Goal: Information Seeking & Learning: Learn about a topic

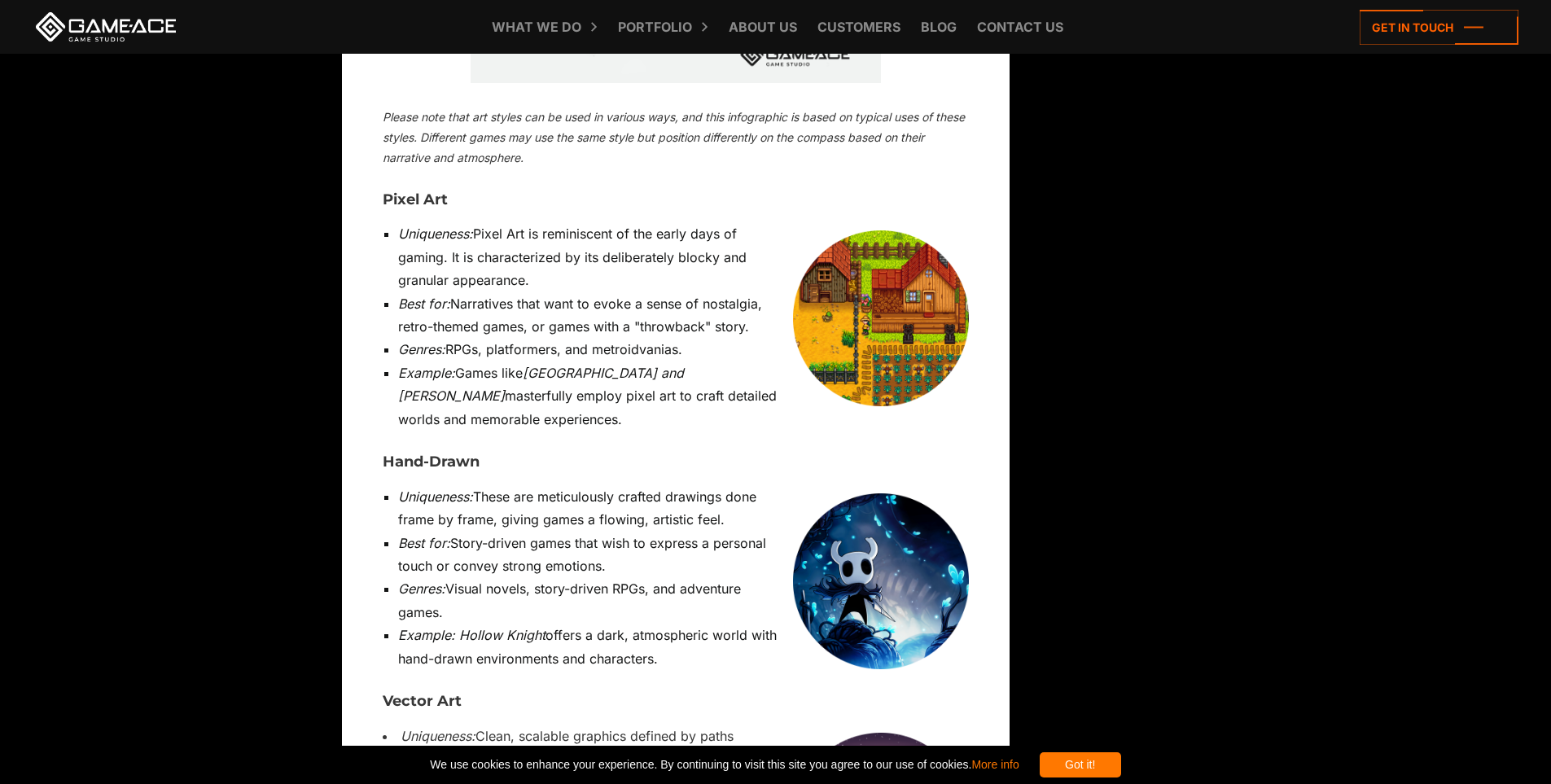
scroll to position [5289, 0]
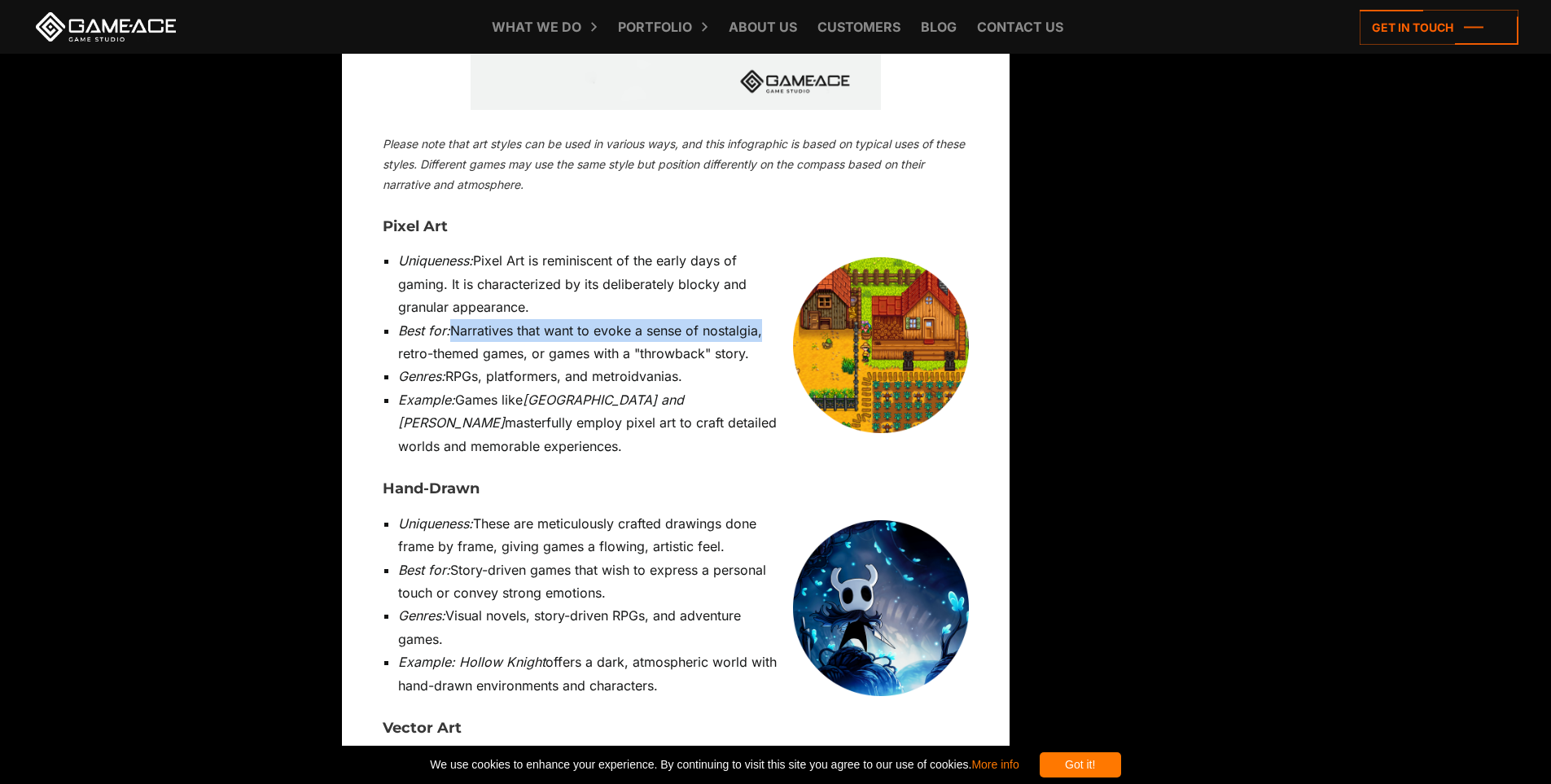
drag, startPoint x: 447, startPoint y: 166, endPoint x: 761, endPoint y: 170, distance: 314.0
click at [761, 319] on li "Best for: Narratives that want to evoke a sense of nostalgia, retro-themed game…" at bounding box center [683, 342] width 571 height 46
click at [522, 319] on li "Best for: Narratives that want to evoke a sense of nostalgia, retro-themed game…" at bounding box center [683, 342] width 571 height 46
click at [668, 319] on li "Best for: Narratives that want to evoke a sense of nostalgia, retro-themed game…" at bounding box center [683, 342] width 571 height 46
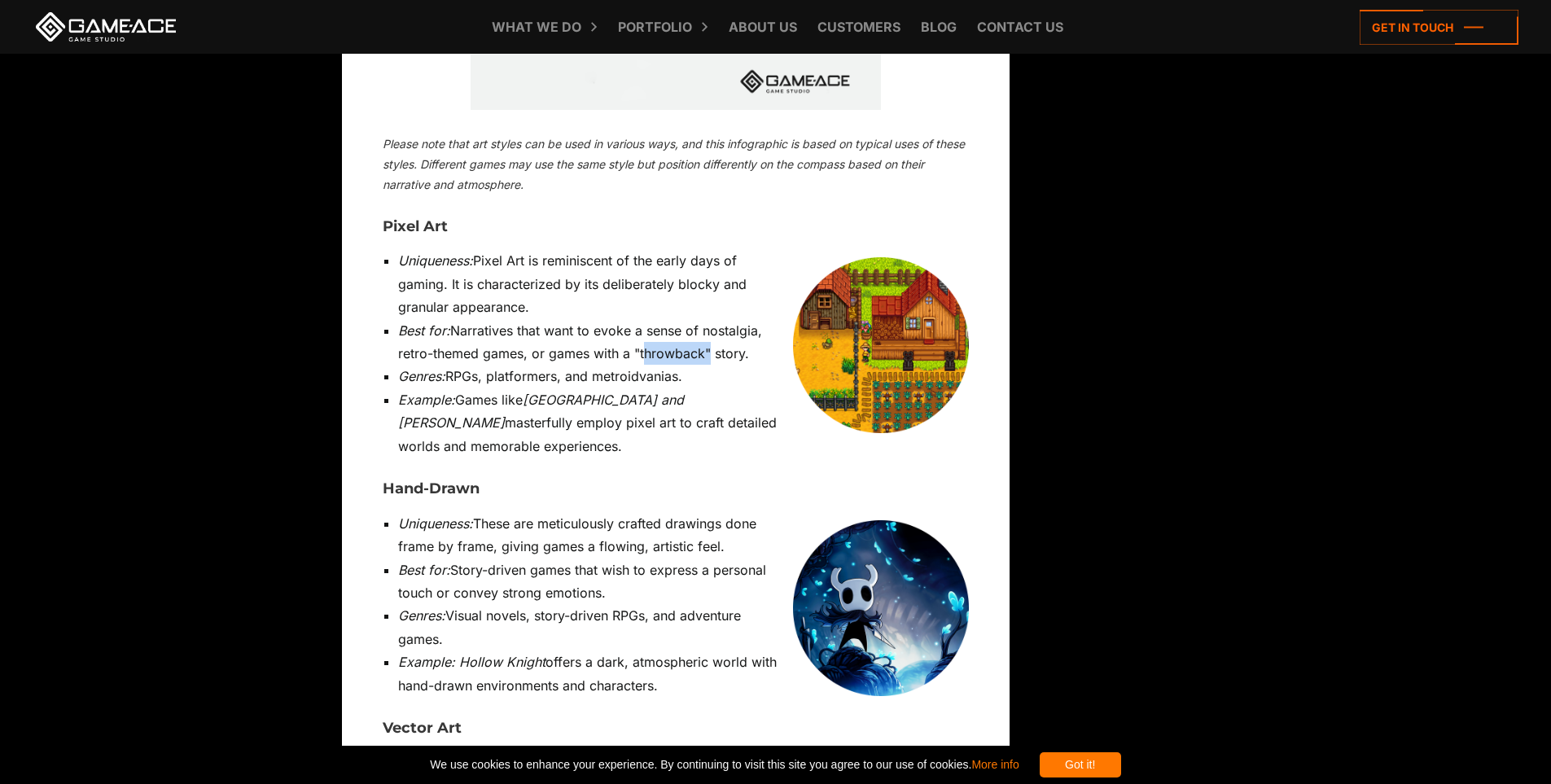
click at [658, 161] on div at bounding box center [658, 161] width 0 height 0
drag, startPoint x: 414, startPoint y: 363, endPoint x: 756, endPoint y: 525, distance: 378.4
click at [756, 525] on ul "Uniqueness: These are meticulously crafted drawings done frame by frame, giving…" at bounding box center [675, 604] width 586 height 186
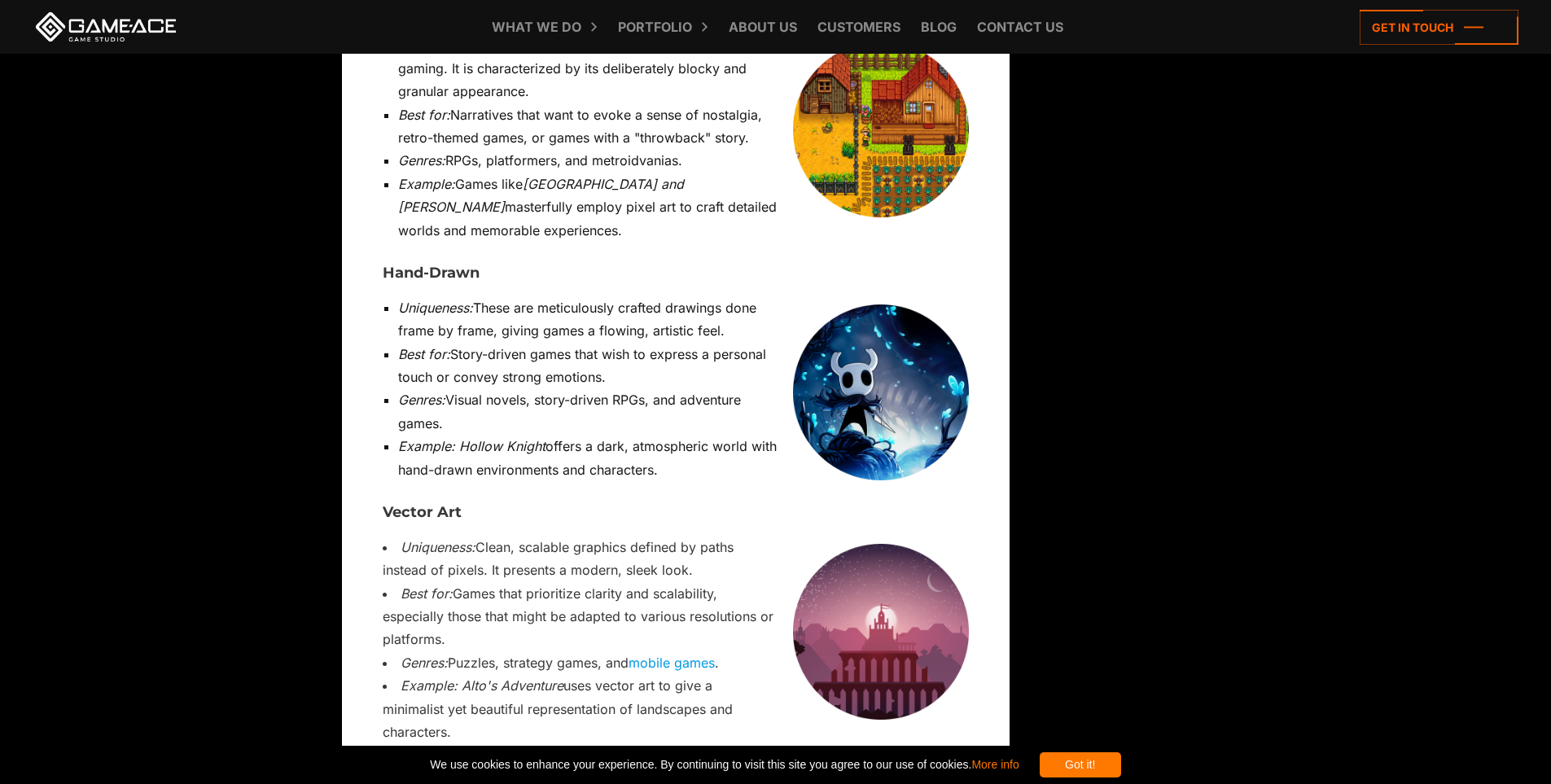
scroll to position [5533, 0]
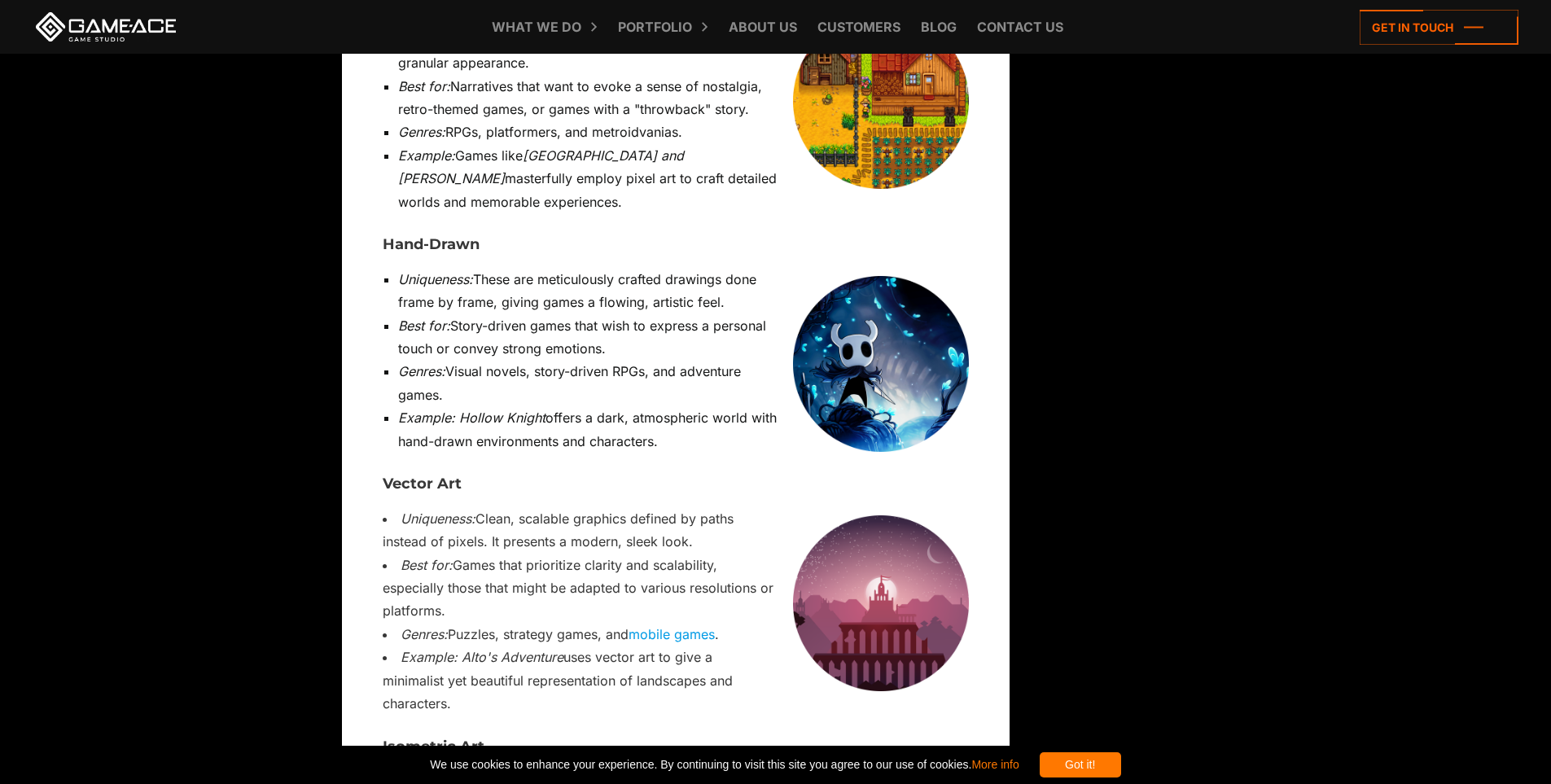
drag, startPoint x: 480, startPoint y: 569, endPoint x: 560, endPoint y: 599, distance: 85.4
click at [560, 769] on li "Uniqueness: Presents a 3D perspective using 2D designs. It provides depth to sc…" at bounding box center [683, 792] width 571 height 46
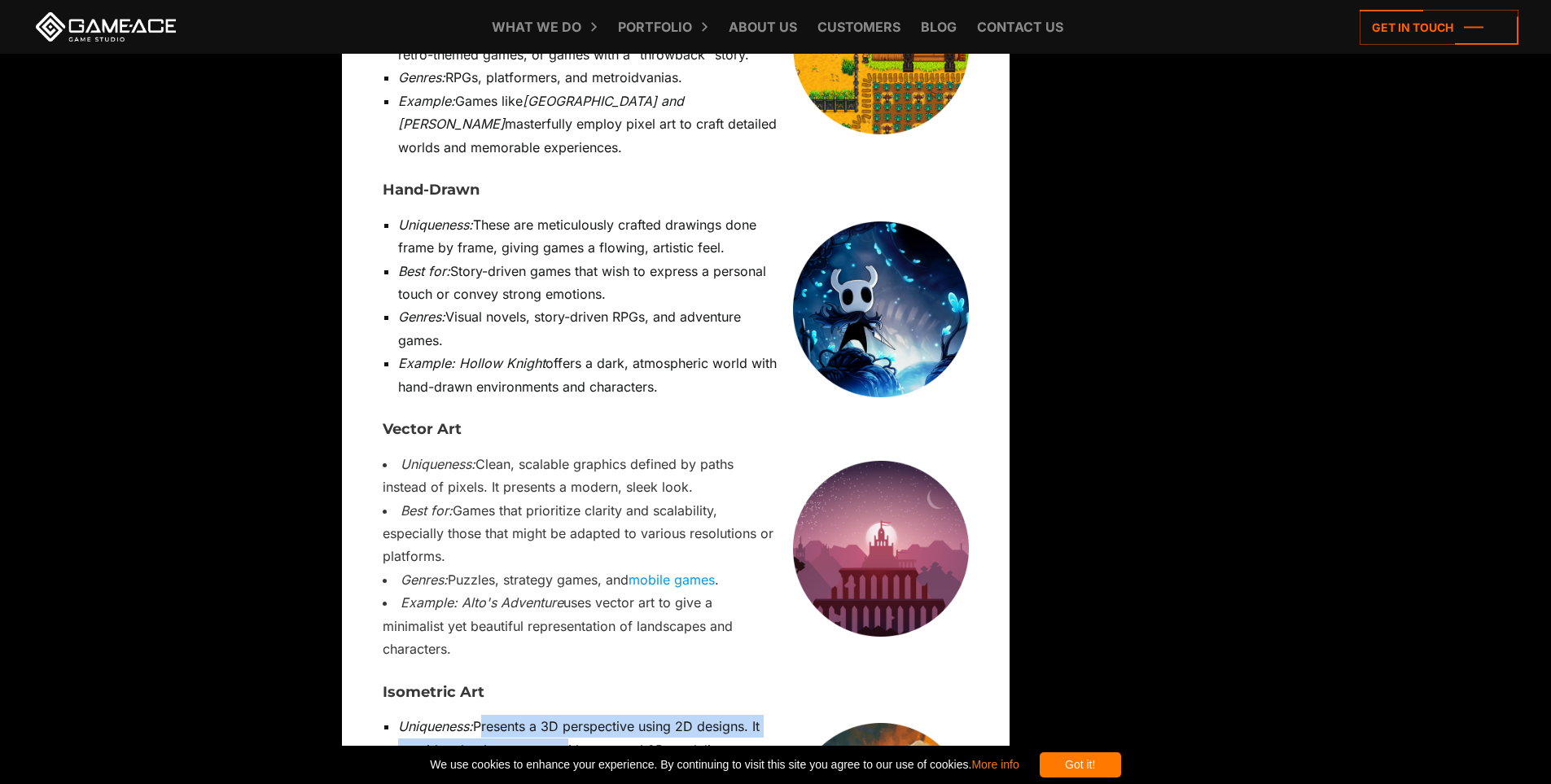
scroll to position [5615, 0]
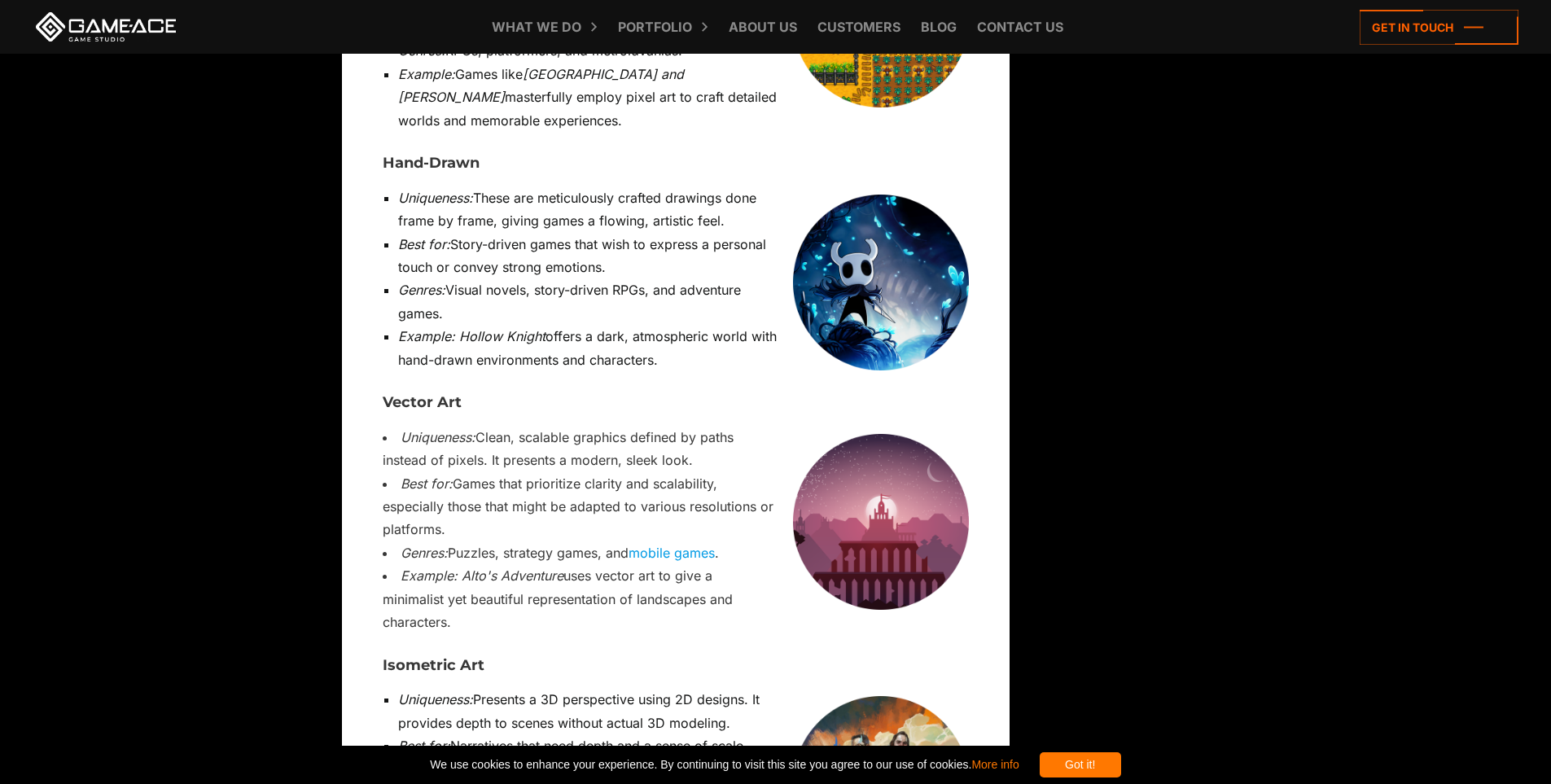
click at [692, 734] on li "Best for: Narratives that need depth and a sense of scale without fully transit…" at bounding box center [683, 757] width 571 height 46
click at [636, 781] on li "Genres: Strategy games, RPGs, and simulation games." at bounding box center [683, 792] width 571 height 23
drag, startPoint x: 404, startPoint y: 579, endPoint x: 729, endPoint y: 587, distance: 325.1
click at [729, 781] on li "Genres: Strategy games, RPGs, and simulation games." at bounding box center [683, 792] width 571 height 23
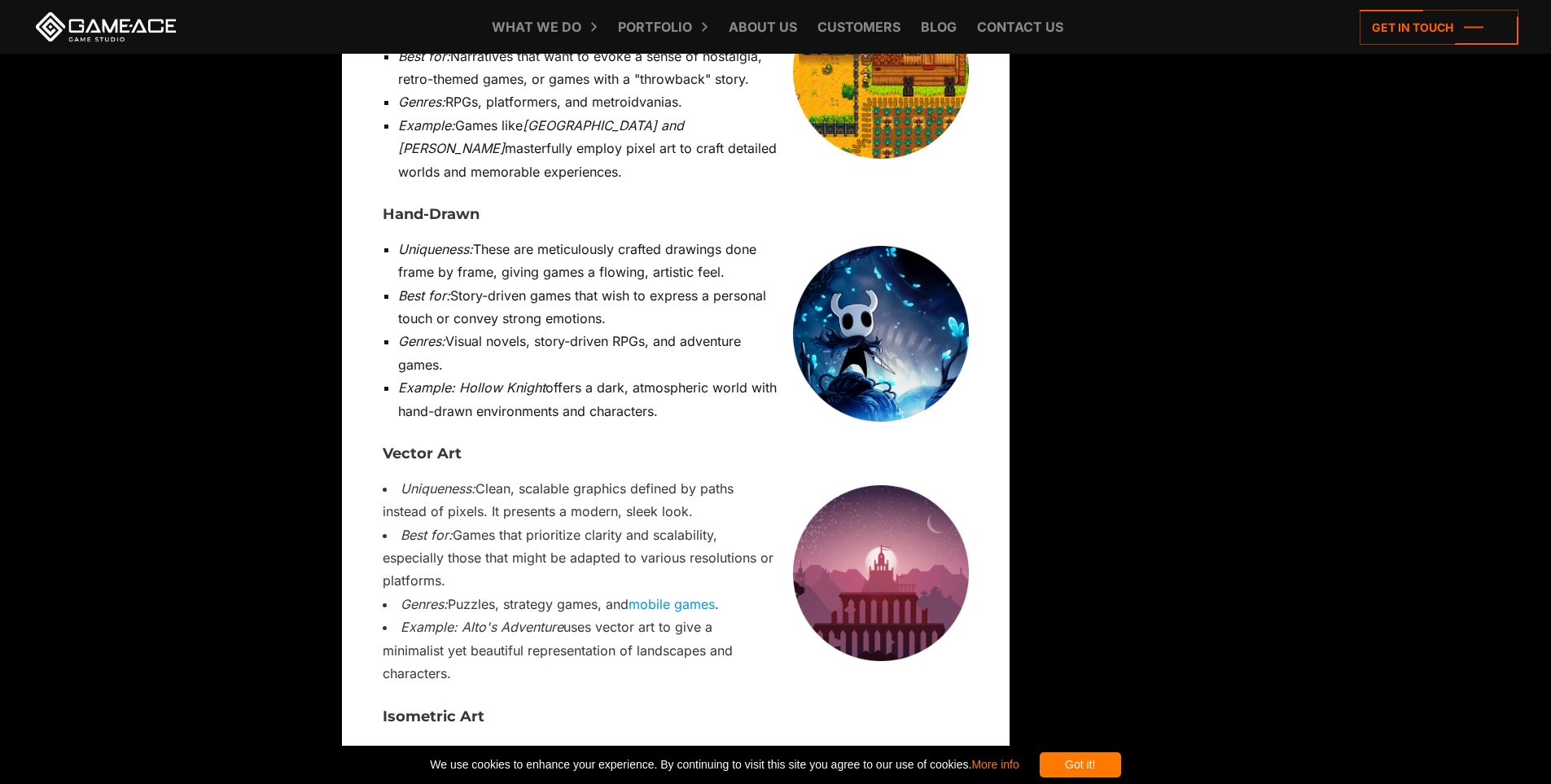
scroll to position [5533, 0]
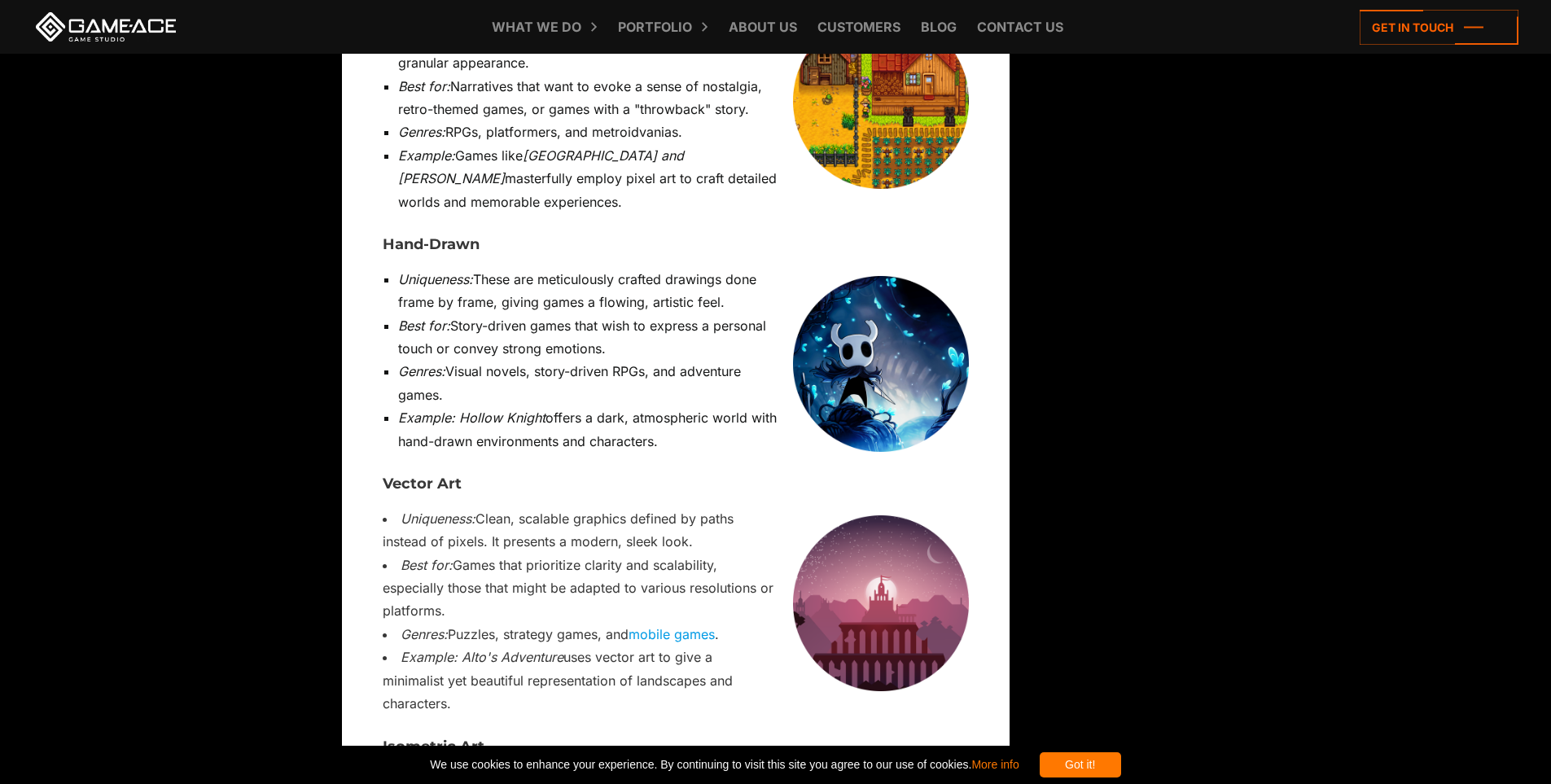
drag, startPoint x: 399, startPoint y: 208, endPoint x: 746, endPoint y: 227, distance: 347.5
click at [746, 360] on li "Genres: Visual novels, story-driven RPGs, and adventure games." at bounding box center [683, 383] width 571 height 46
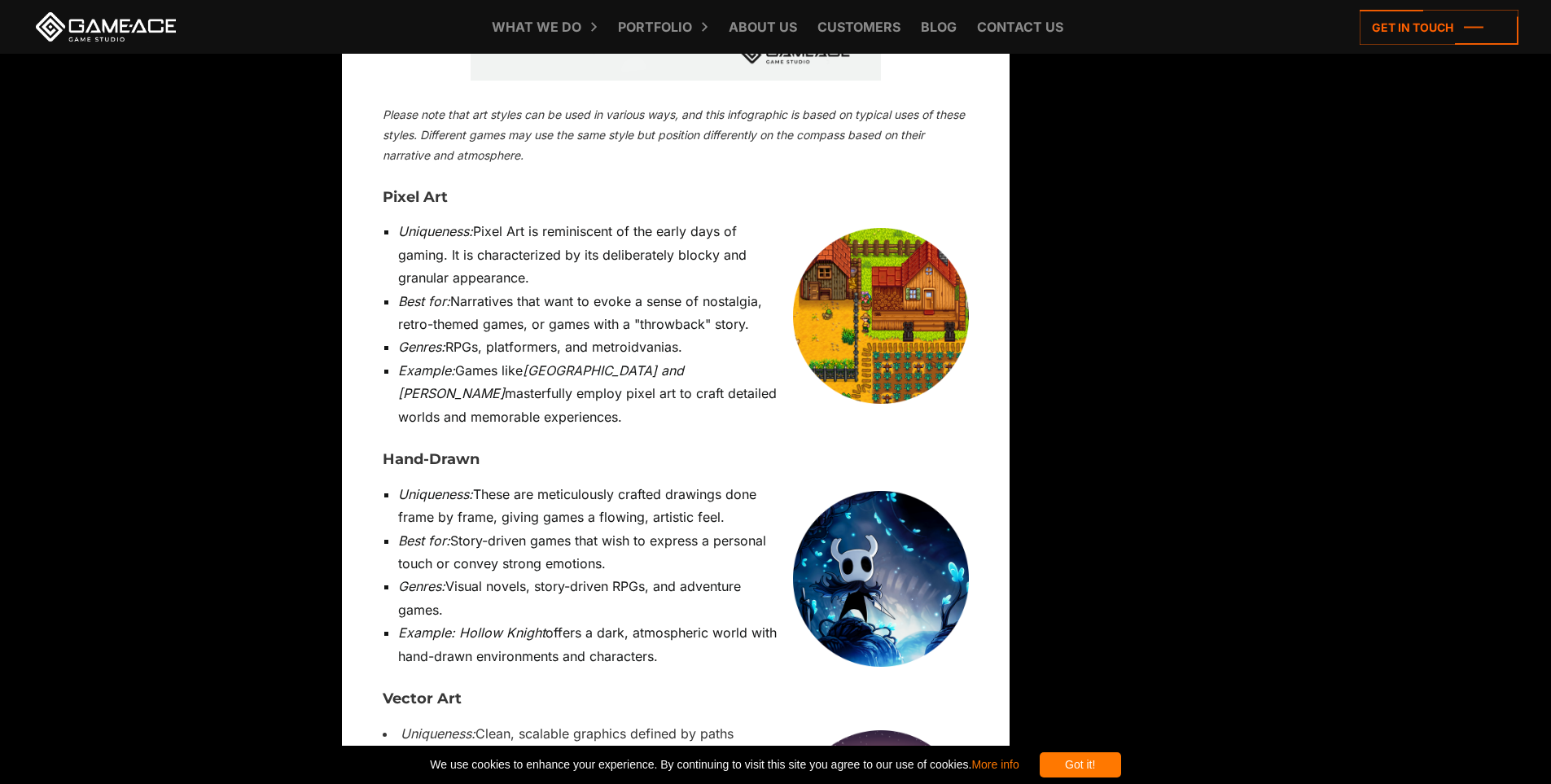
scroll to position [5289, 0]
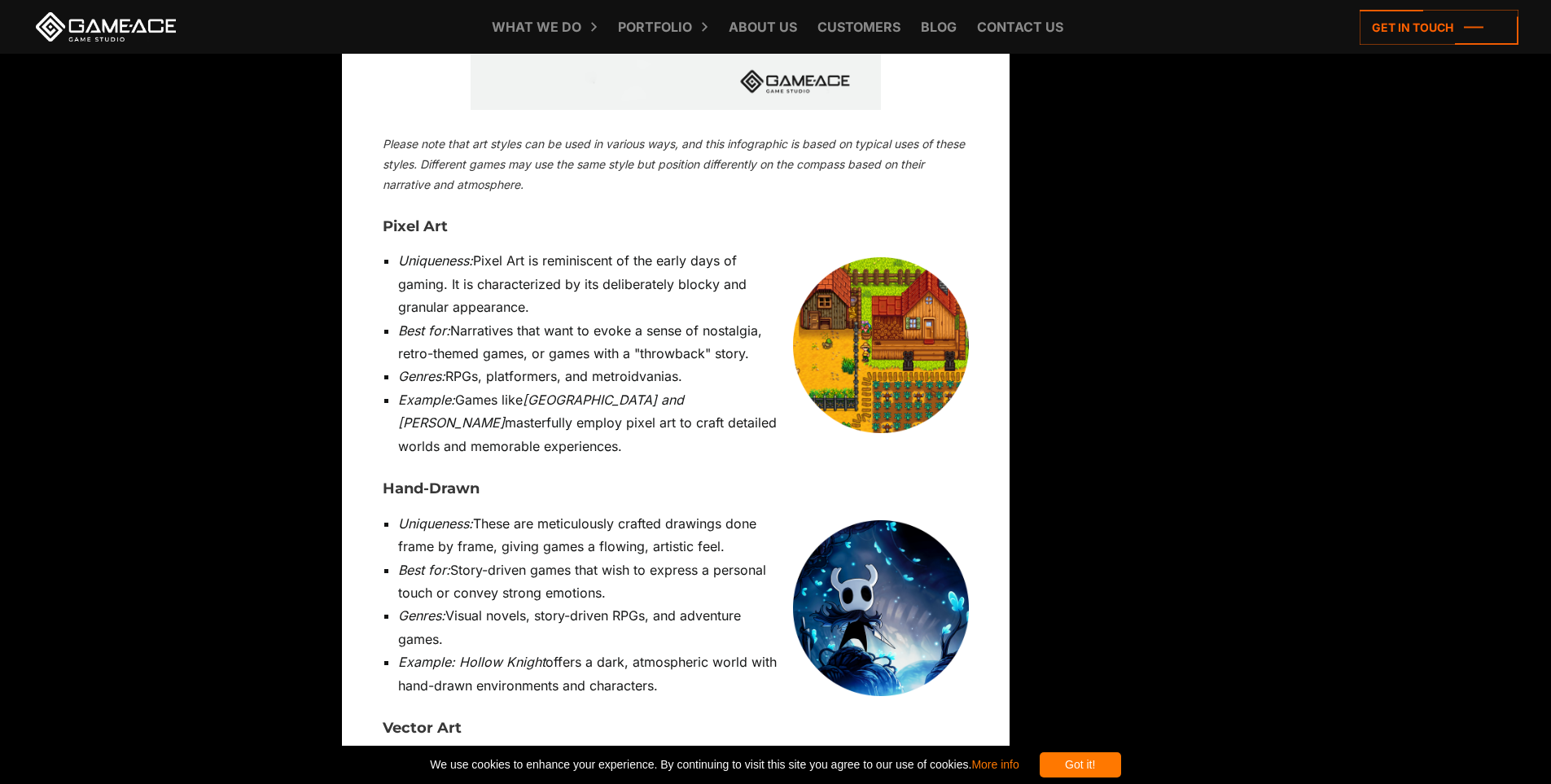
click at [632, 364] on li "Genres: RPGs, platformers, and metroidvanias." at bounding box center [683, 375] width 571 height 23
copy li "metroidvanias"
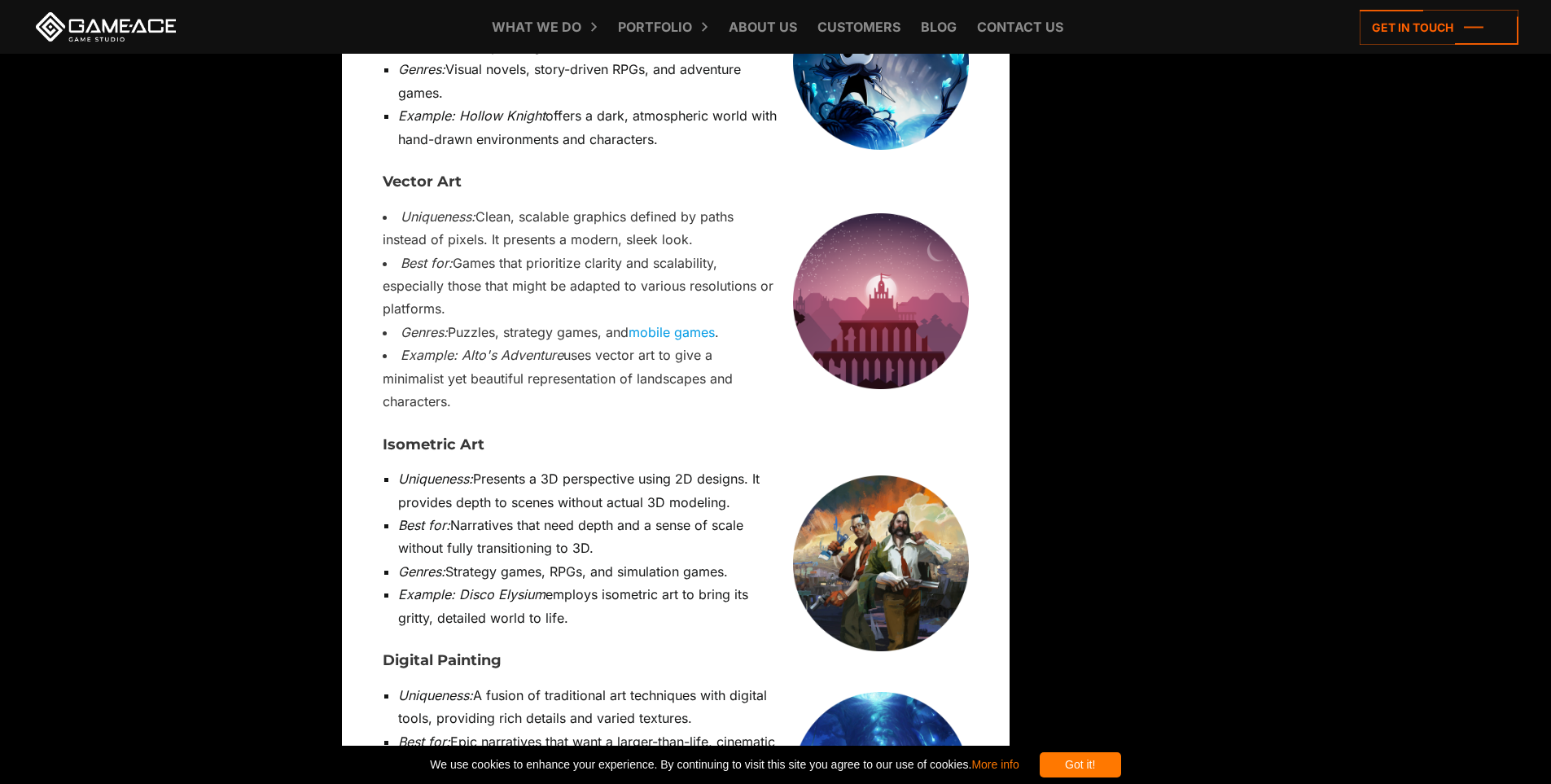
scroll to position [5940, 0]
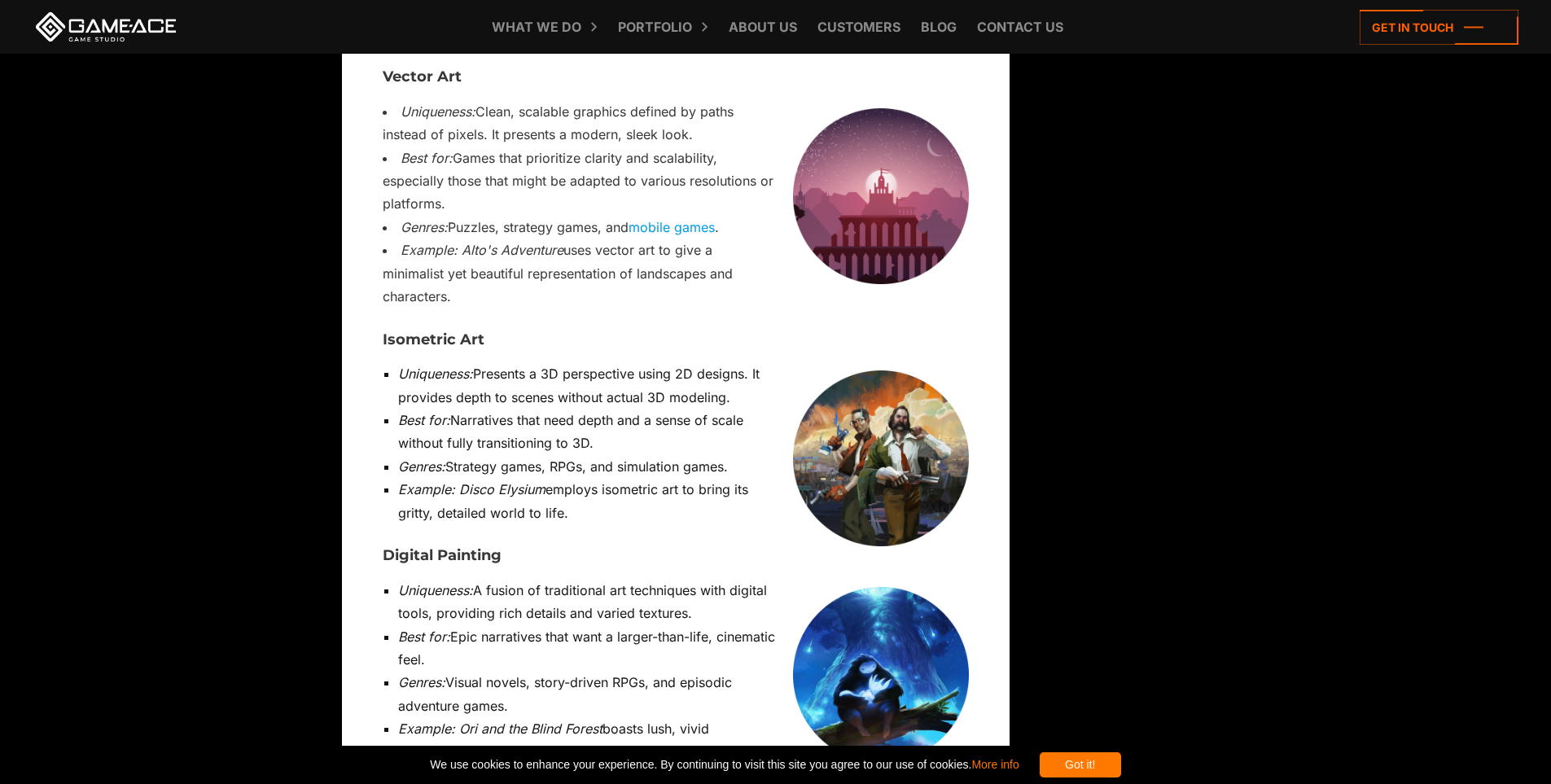
click at [399, 548] on h3 "Digital Painting" at bounding box center [675, 556] width 586 height 16
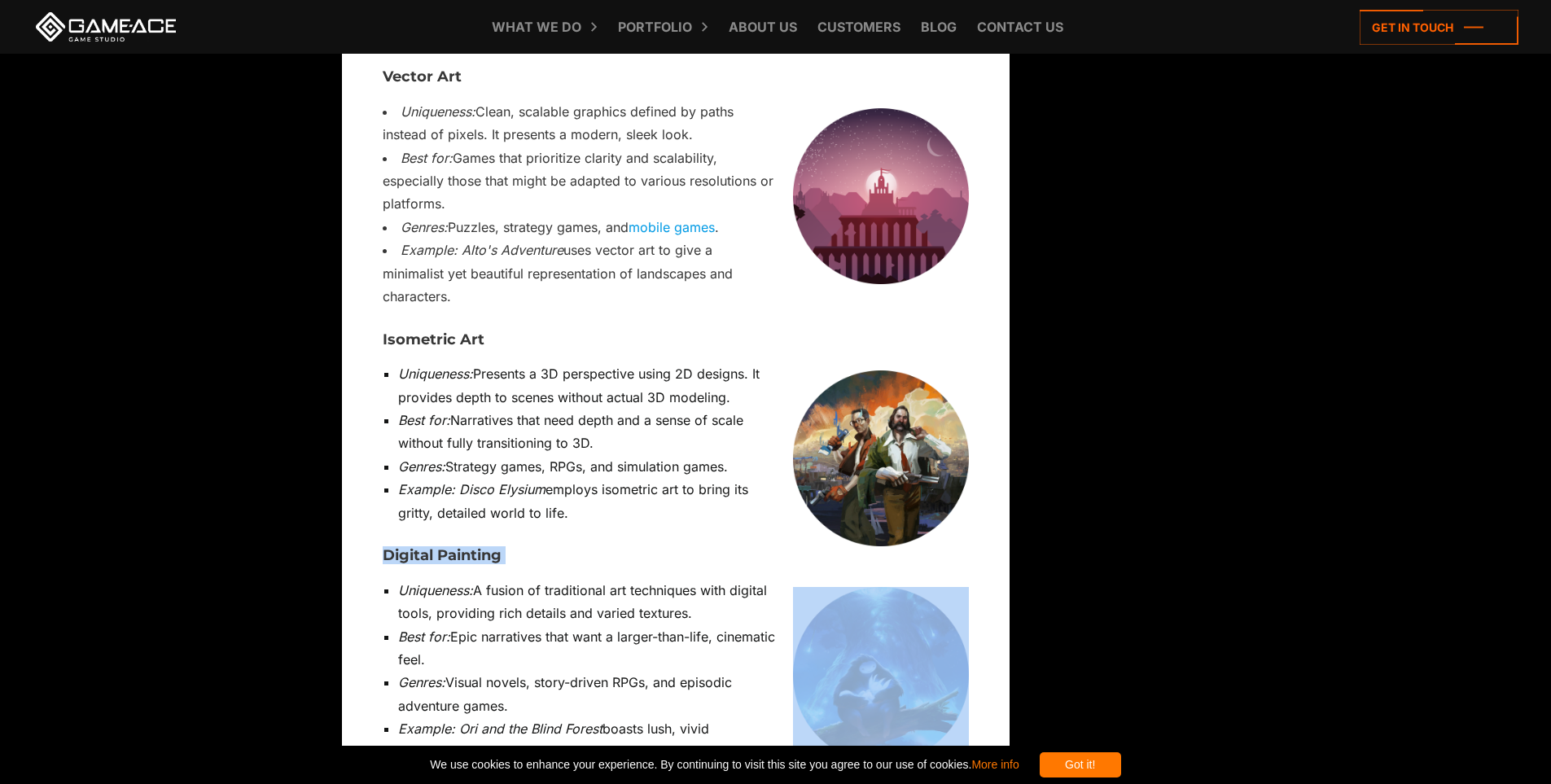
click at [399, 548] on h3 "Digital Painting" at bounding box center [675, 556] width 586 height 16
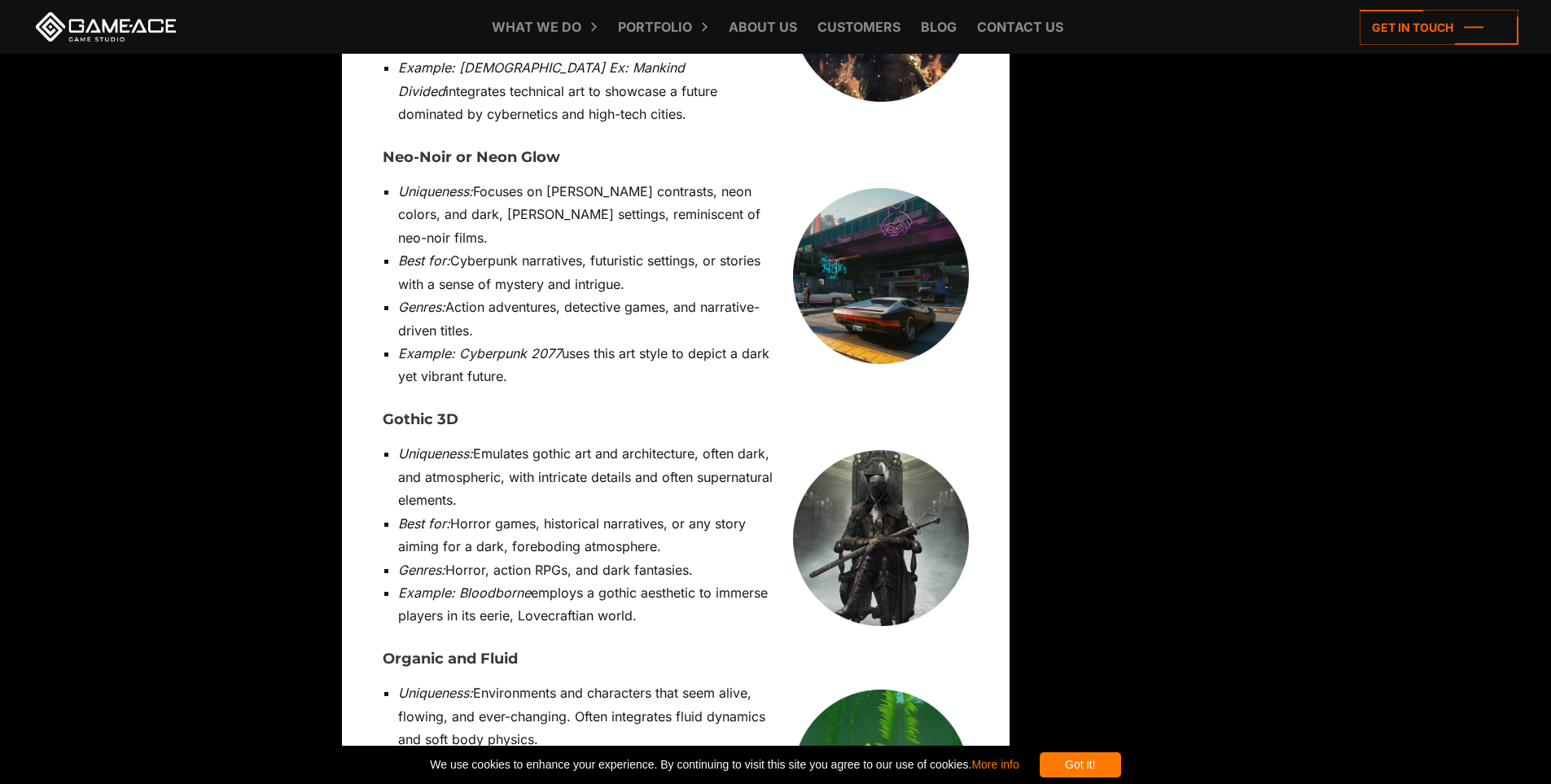
scroll to position [11473, 0]
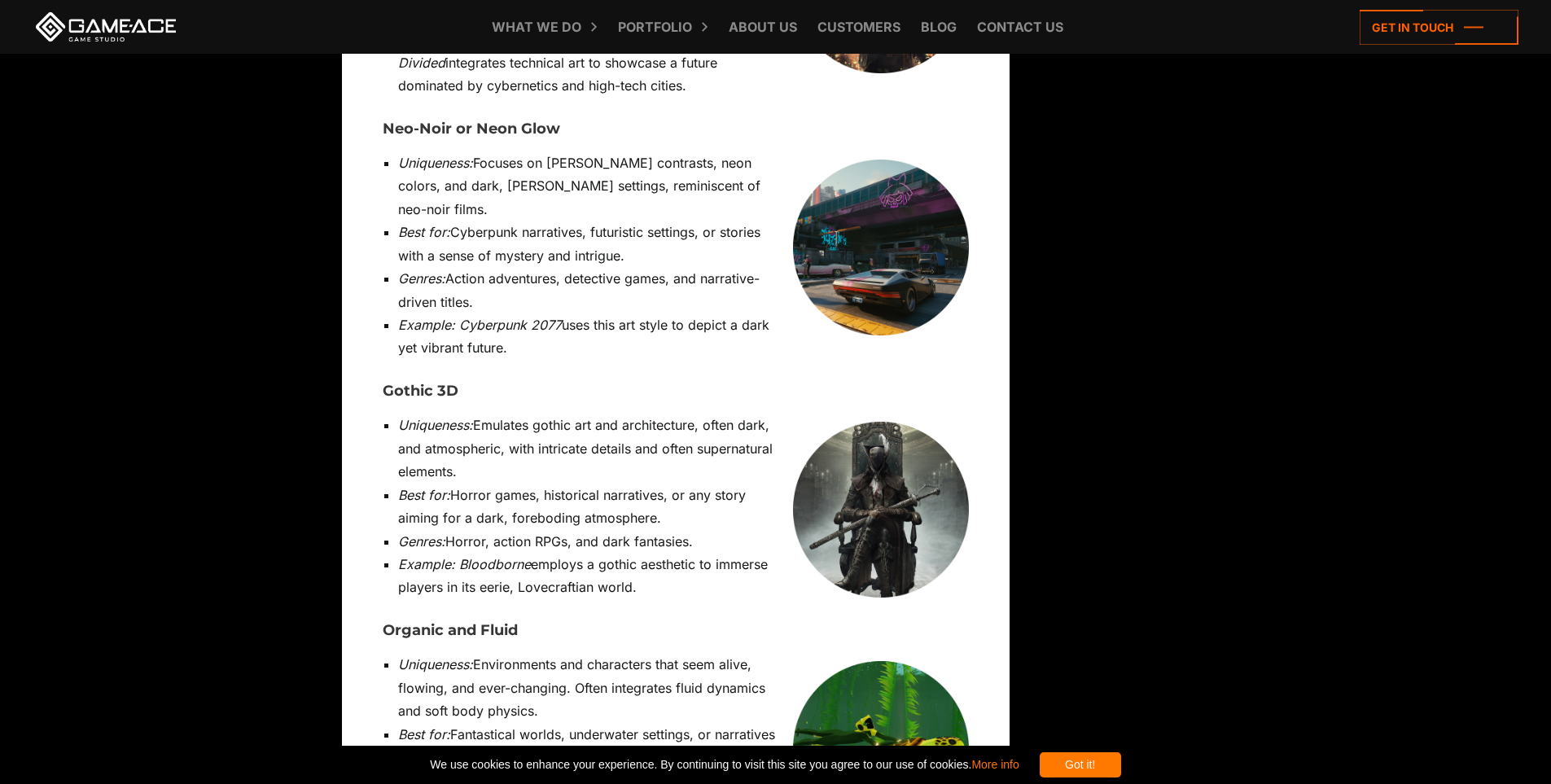
click at [885, 661] on img at bounding box center [881, 749] width 176 height 176
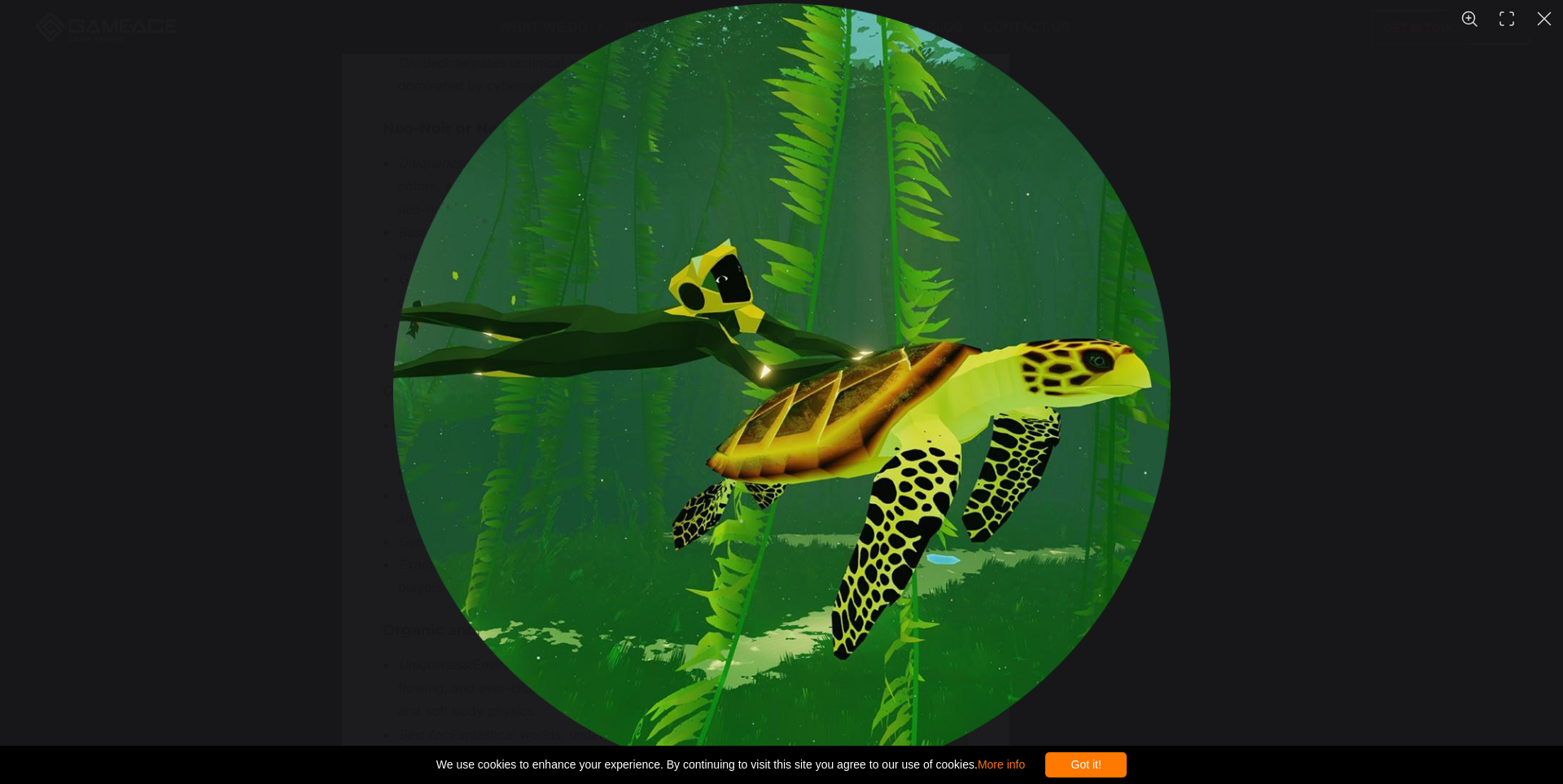
click at [389, 635] on div "You can close this modal content with the ESC key" at bounding box center [781, 392] width 1563 height 784
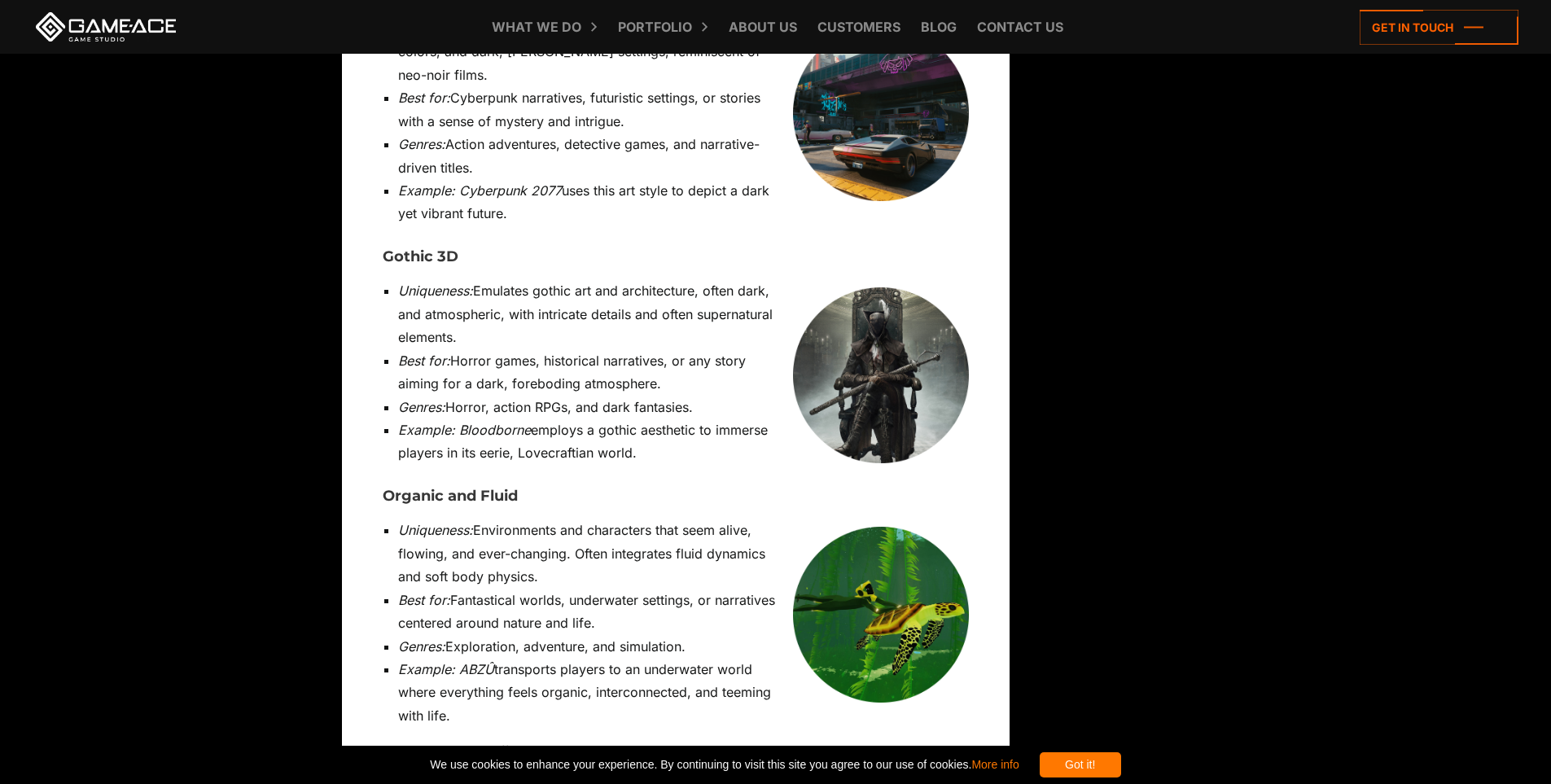
scroll to position [11636, 0]
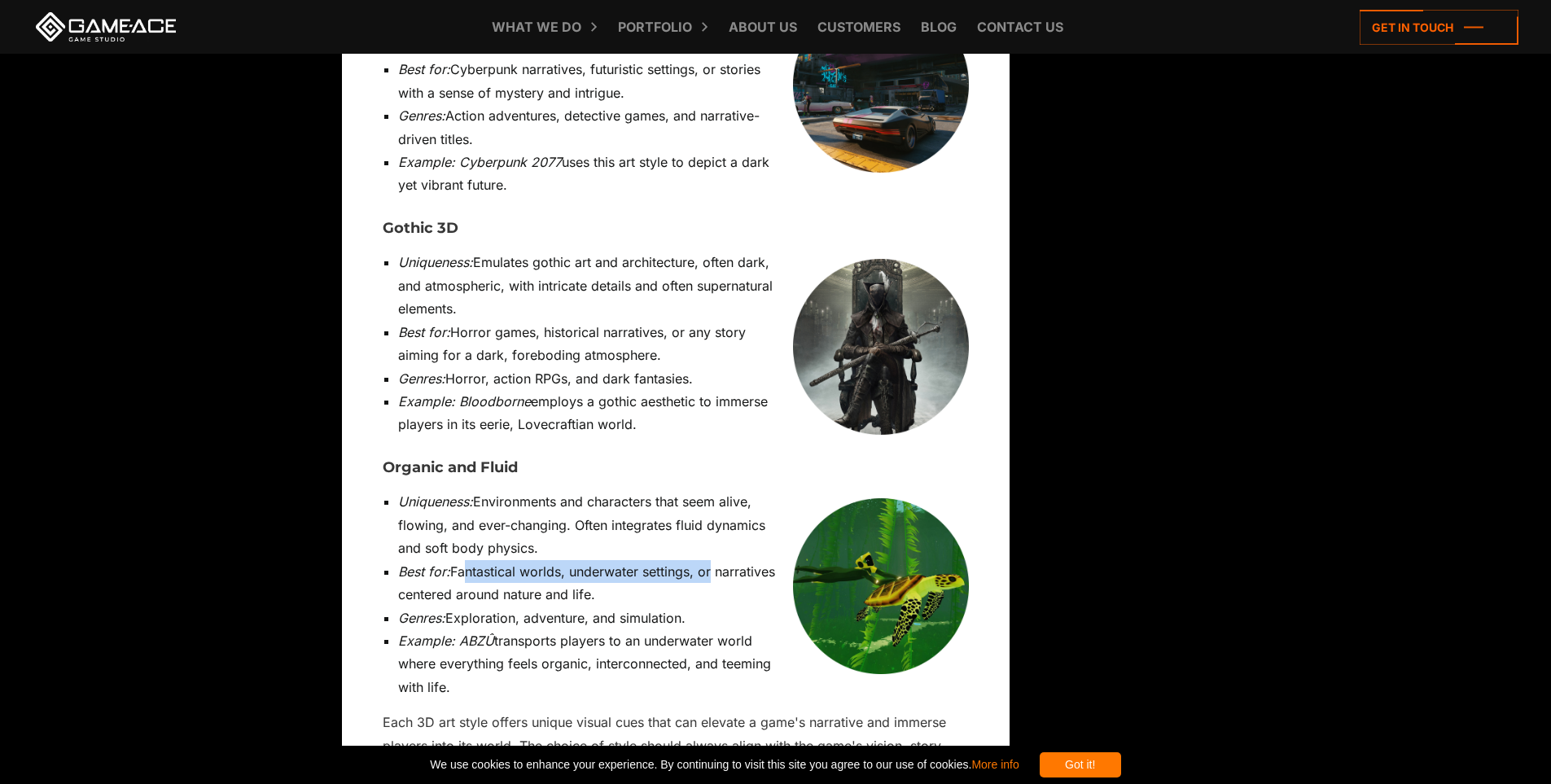
drag, startPoint x: 463, startPoint y: 298, endPoint x: 710, endPoint y: 297, distance: 247.0
click at [710, 560] on li "Best for: Fantastical worlds, underwater settings, or narratives centered aroun…" at bounding box center [683, 583] width 571 height 46
click at [589, 629] on li "Example: ABZÛ transports players to an underwater world where everything feels …" at bounding box center [683, 663] width 571 height 69
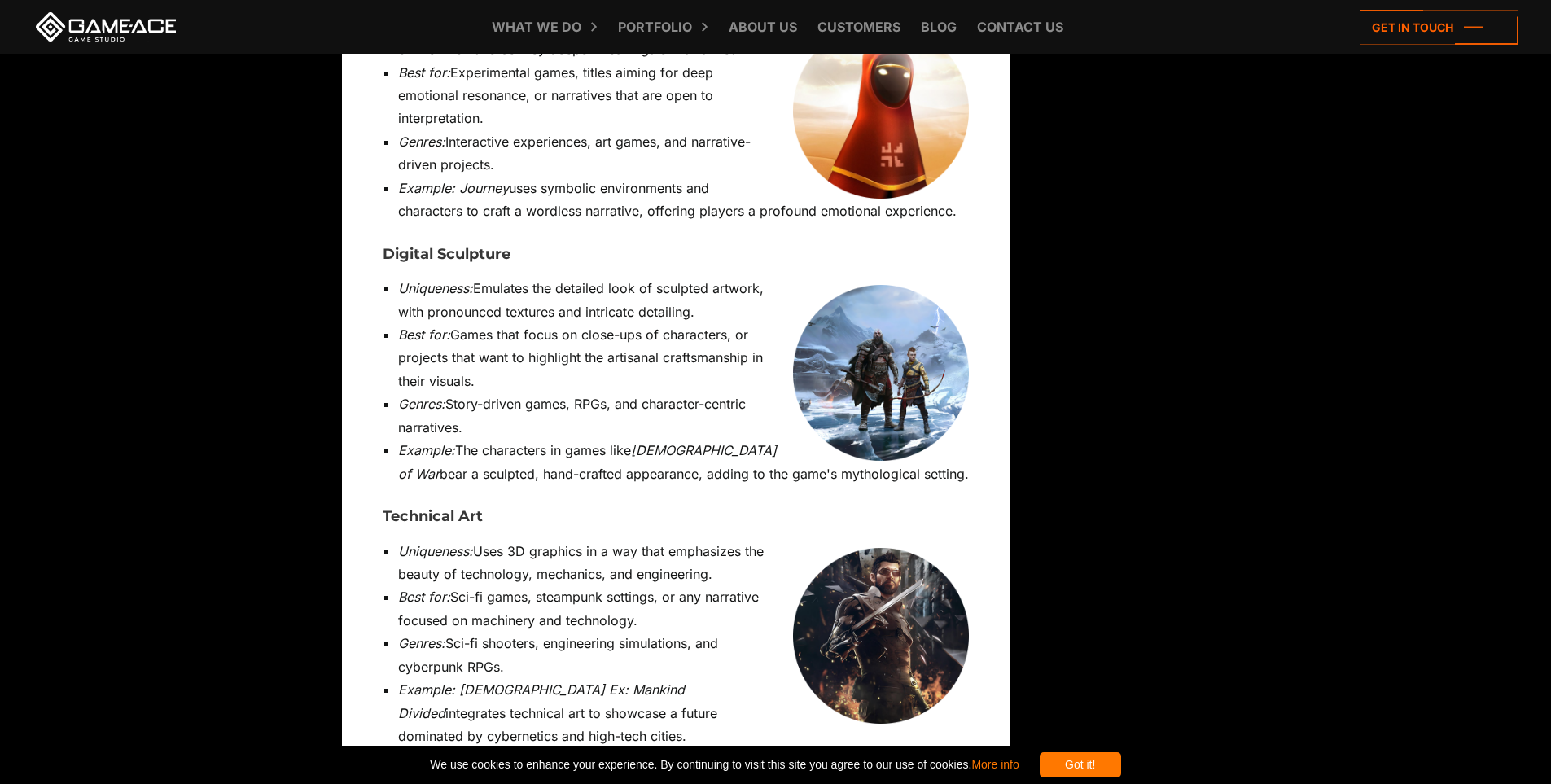
scroll to position [10741, 0]
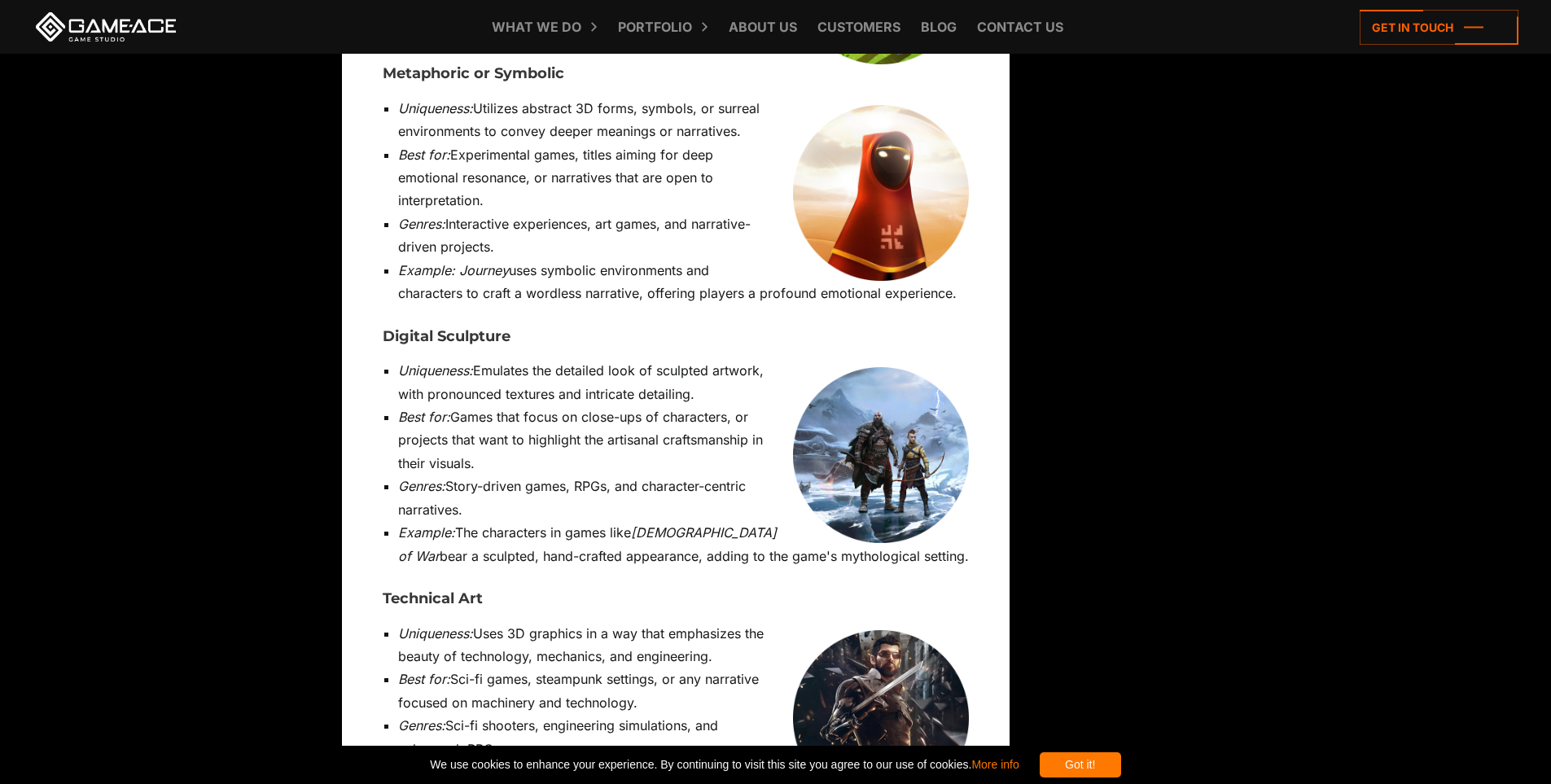
click at [881, 630] on img at bounding box center [881, 718] width 176 height 176
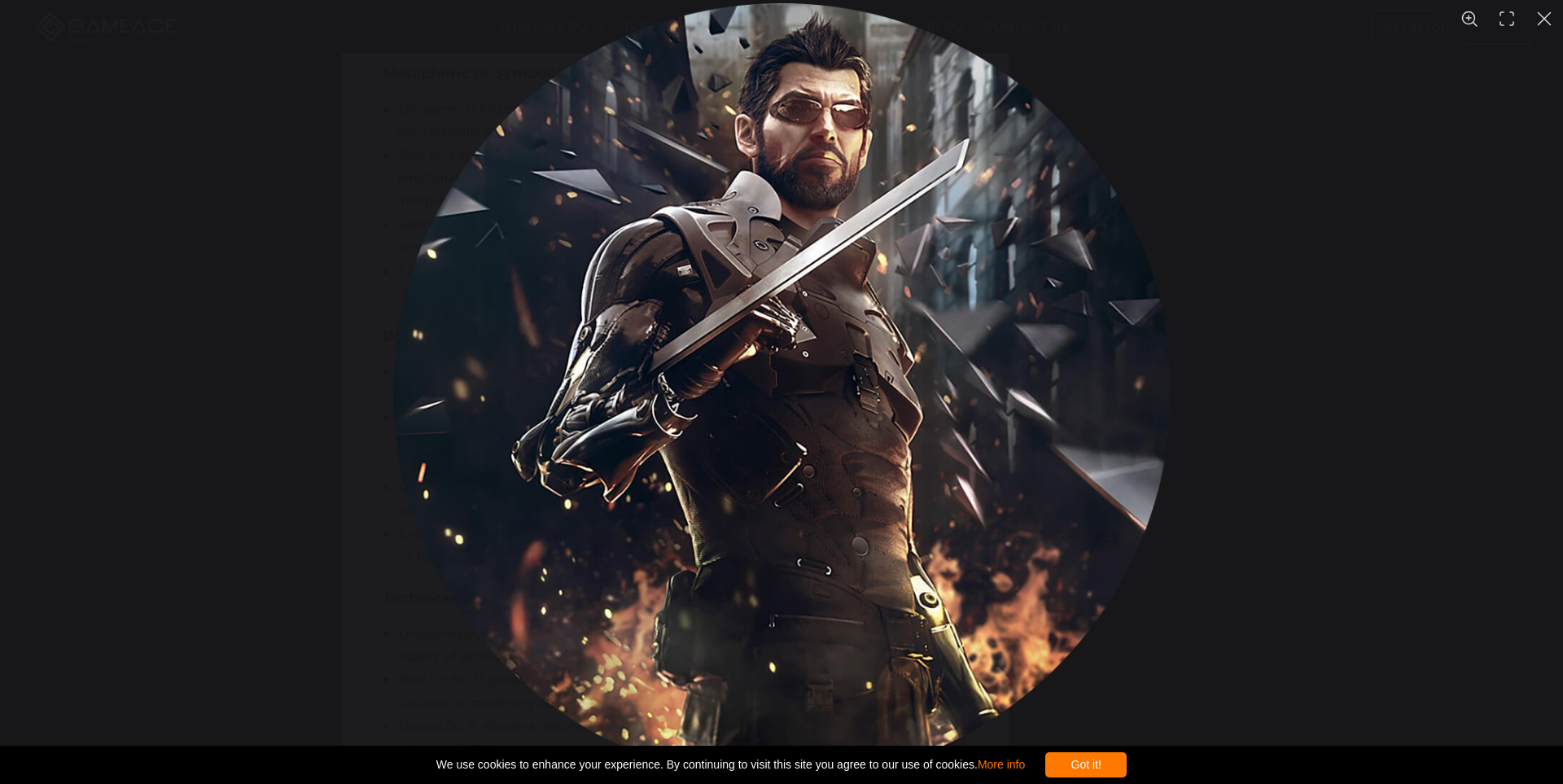
click at [1242, 538] on div "You can close this modal content with the ESC key" at bounding box center [781, 392] width 1563 height 784
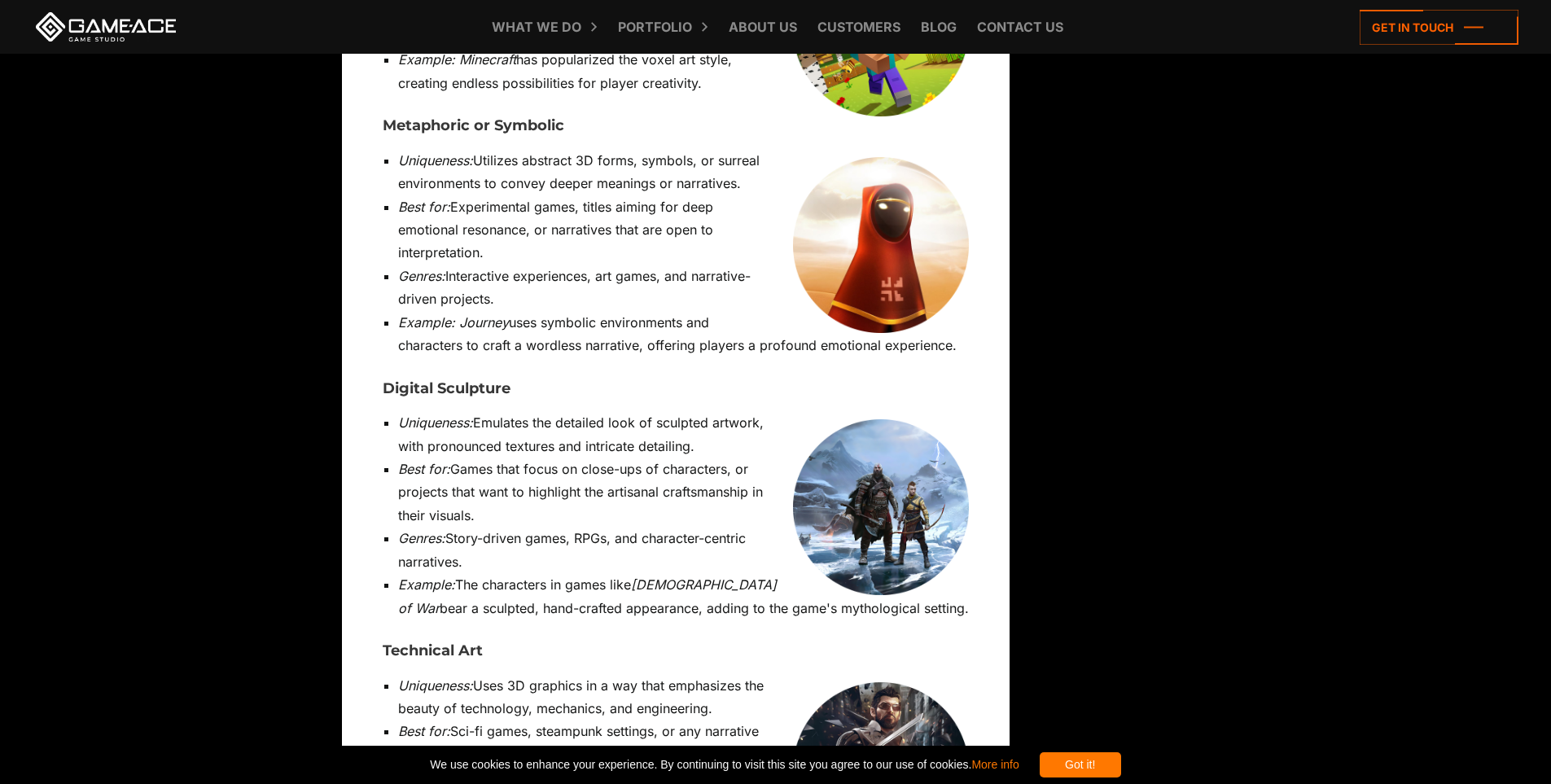
scroll to position [10660, 0]
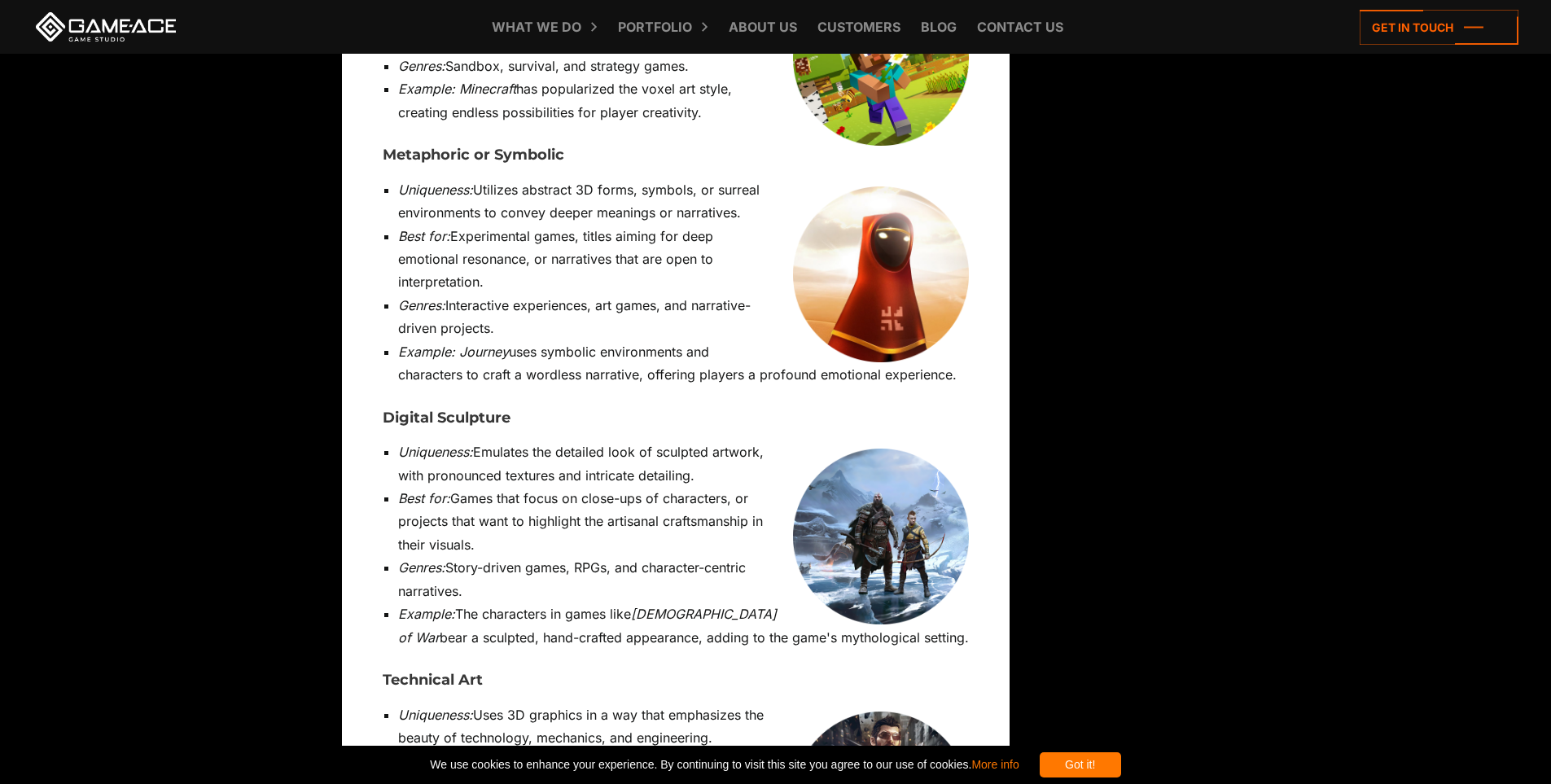
click at [883, 448] on img at bounding box center [881, 536] width 176 height 176
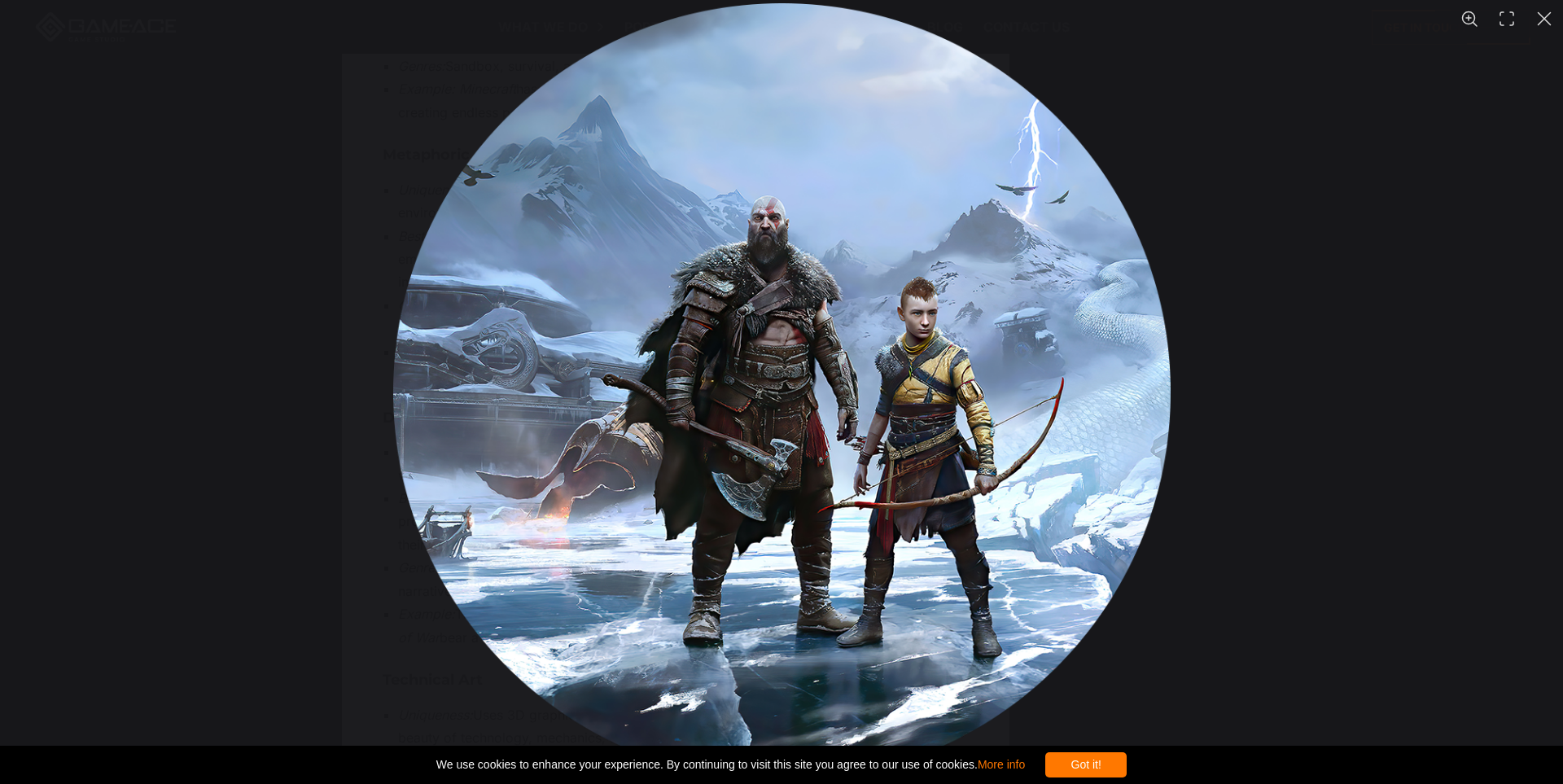
click at [1279, 554] on div "You can close this modal content with the ESC key" at bounding box center [781, 392] width 1563 height 784
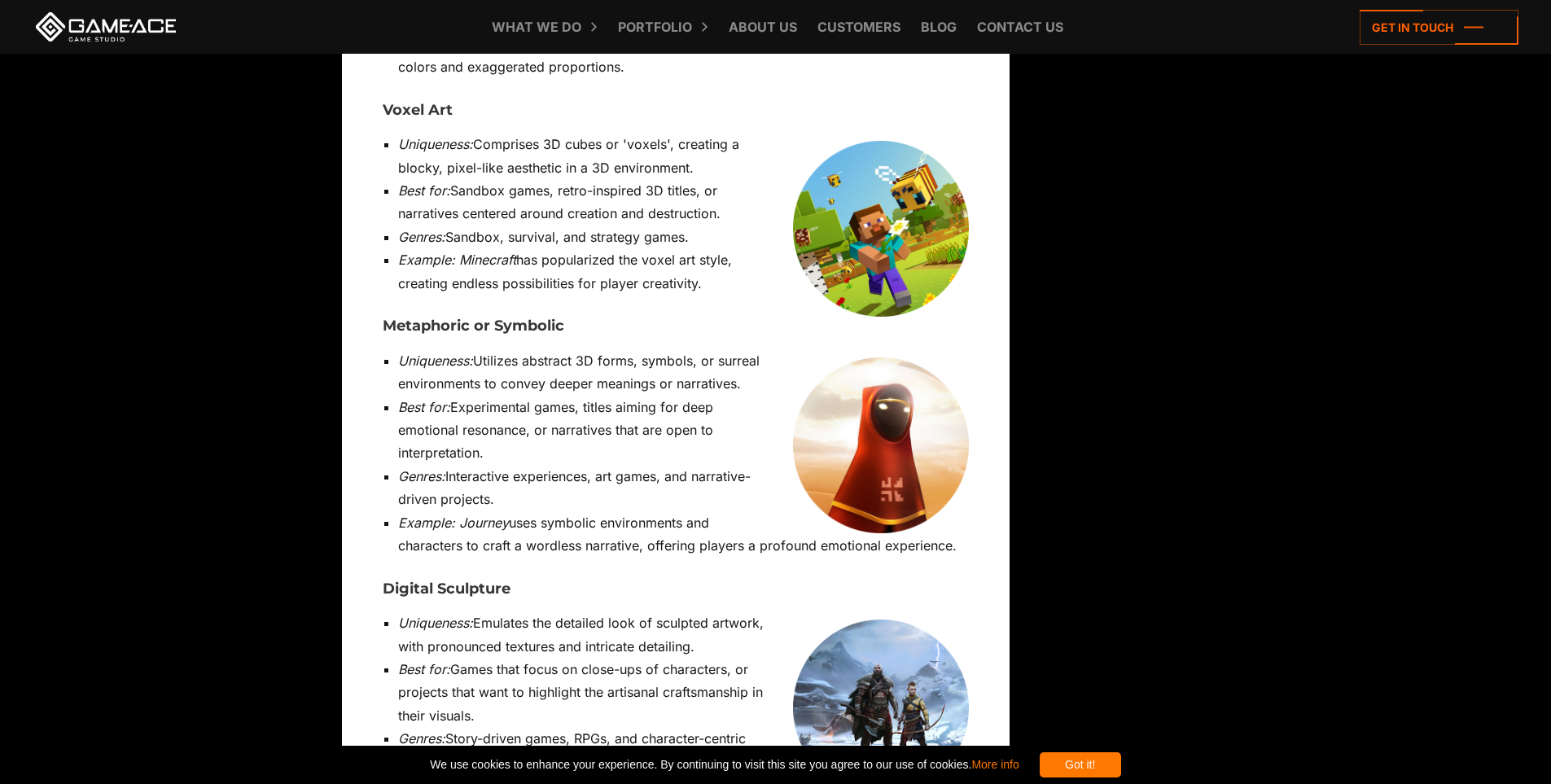
scroll to position [10415, 0]
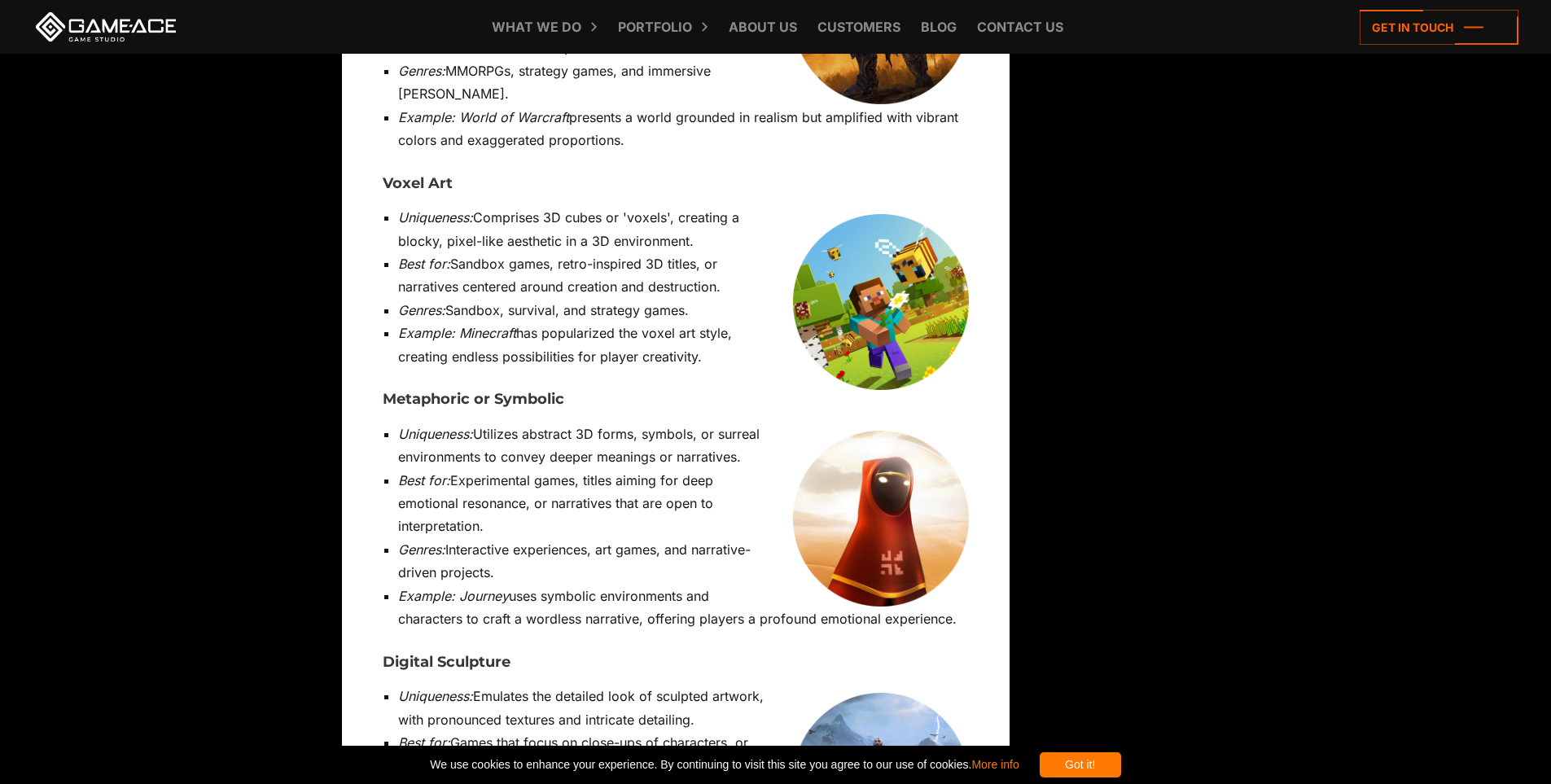
click at [899, 430] on img at bounding box center [881, 518] width 176 height 176
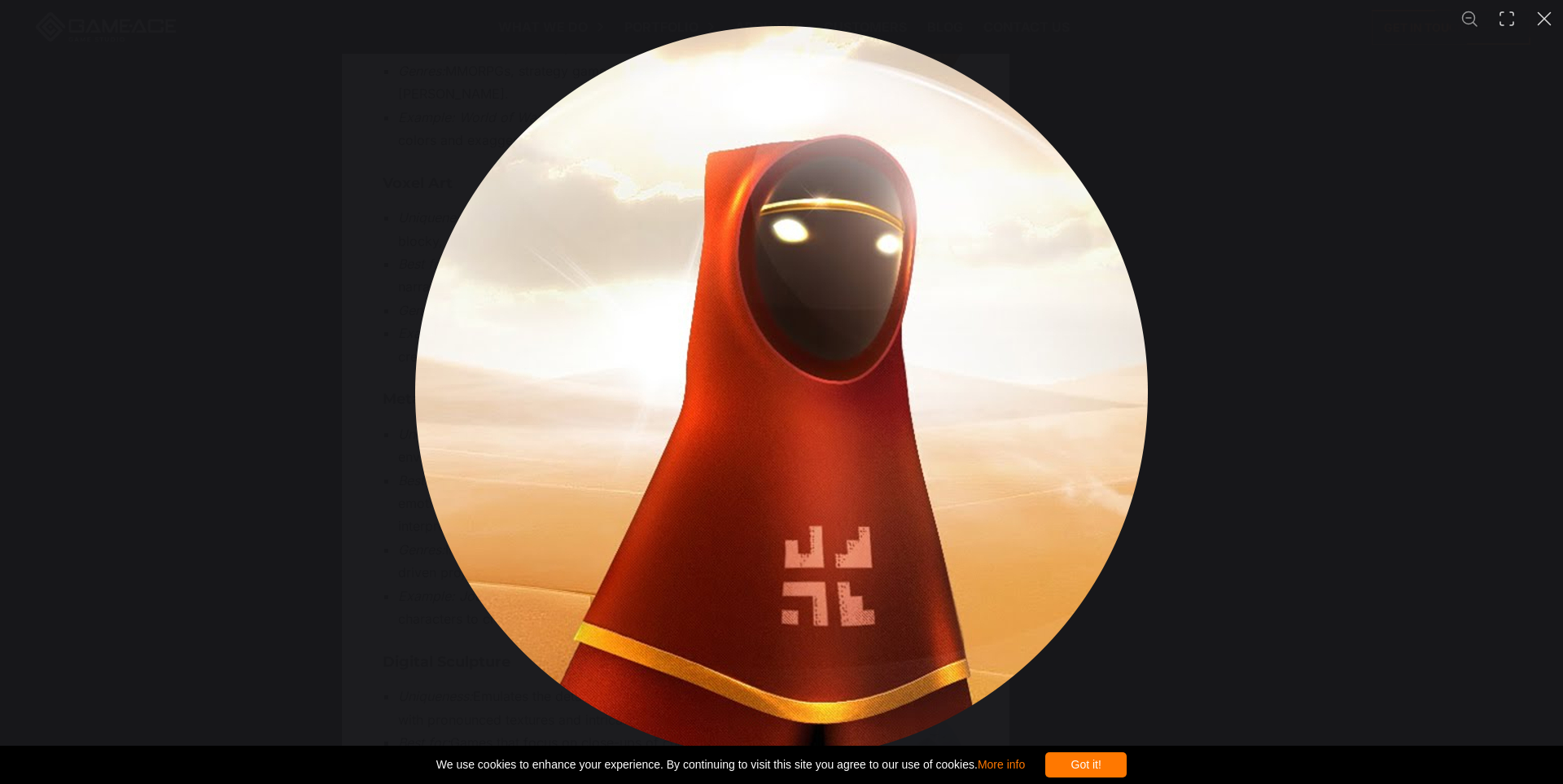
click at [1266, 563] on div "You can close this modal content with the ESC key" at bounding box center [781, 392] width 1563 height 784
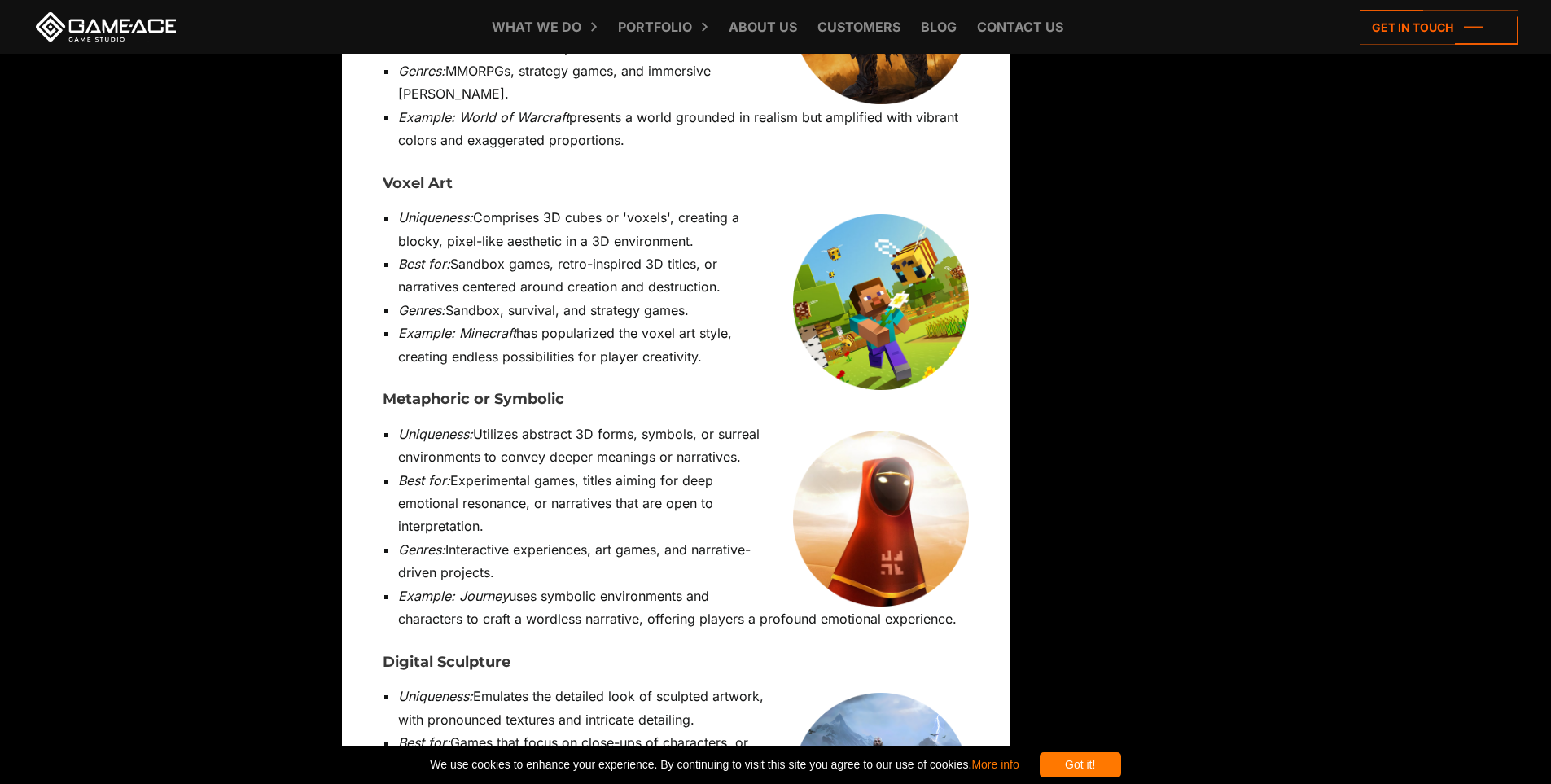
drag, startPoint x: 488, startPoint y: 203, endPoint x: 740, endPoint y: 203, distance: 252.0
click at [740, 422] on li "Uniqueness: Utilizes abstract 3D forms, symbols, or surreal environments to con…" at bounding box center [683, 445] width 571 height 46
drag, startPoint x: 587, startPoint y: 227, endPoint x: 524, endPoint y: 245, distance: 65.5
click at [524, 469] on li "Best for: Experimental games, titles aiming for deep emotional resonance, or na…" at bounding box center [683, 503] width 571 height 69
click at [477, 469] on li "Best for: Experimental games, titles aiming for deep emotional resonance, or na…" at bounding box center [683, 503] width 571 height 69
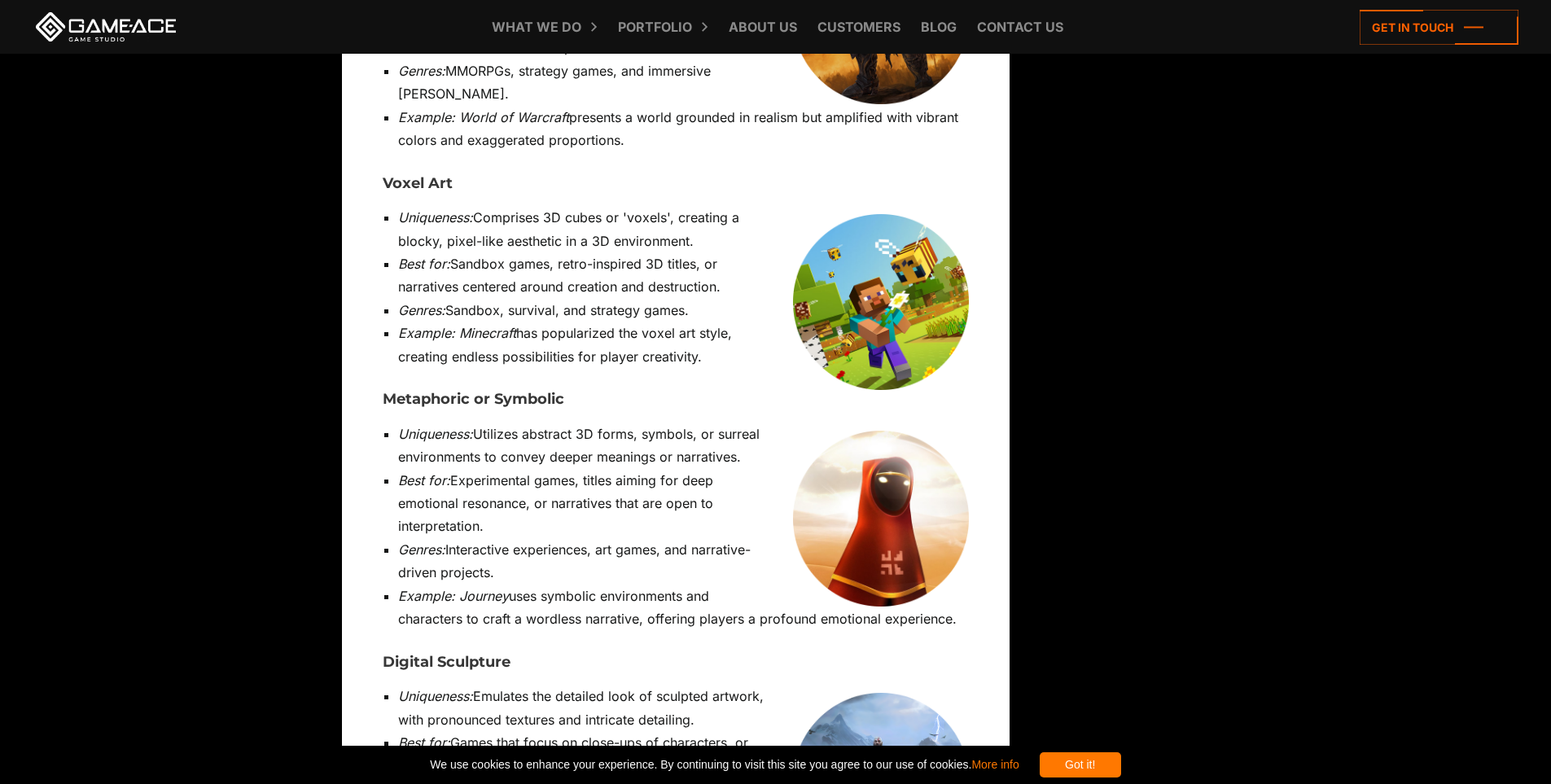
drag, startPoint x: 484, startPoint y: 274, endPoint x: 395, endPoint y: 232, distance: 98.4
click at [395, 422] on ul "Uniqueness: Utilizes abstract 3D forms, symbols, or surreal environments to con…" at bounding box center [675, 527] width 586 height 209
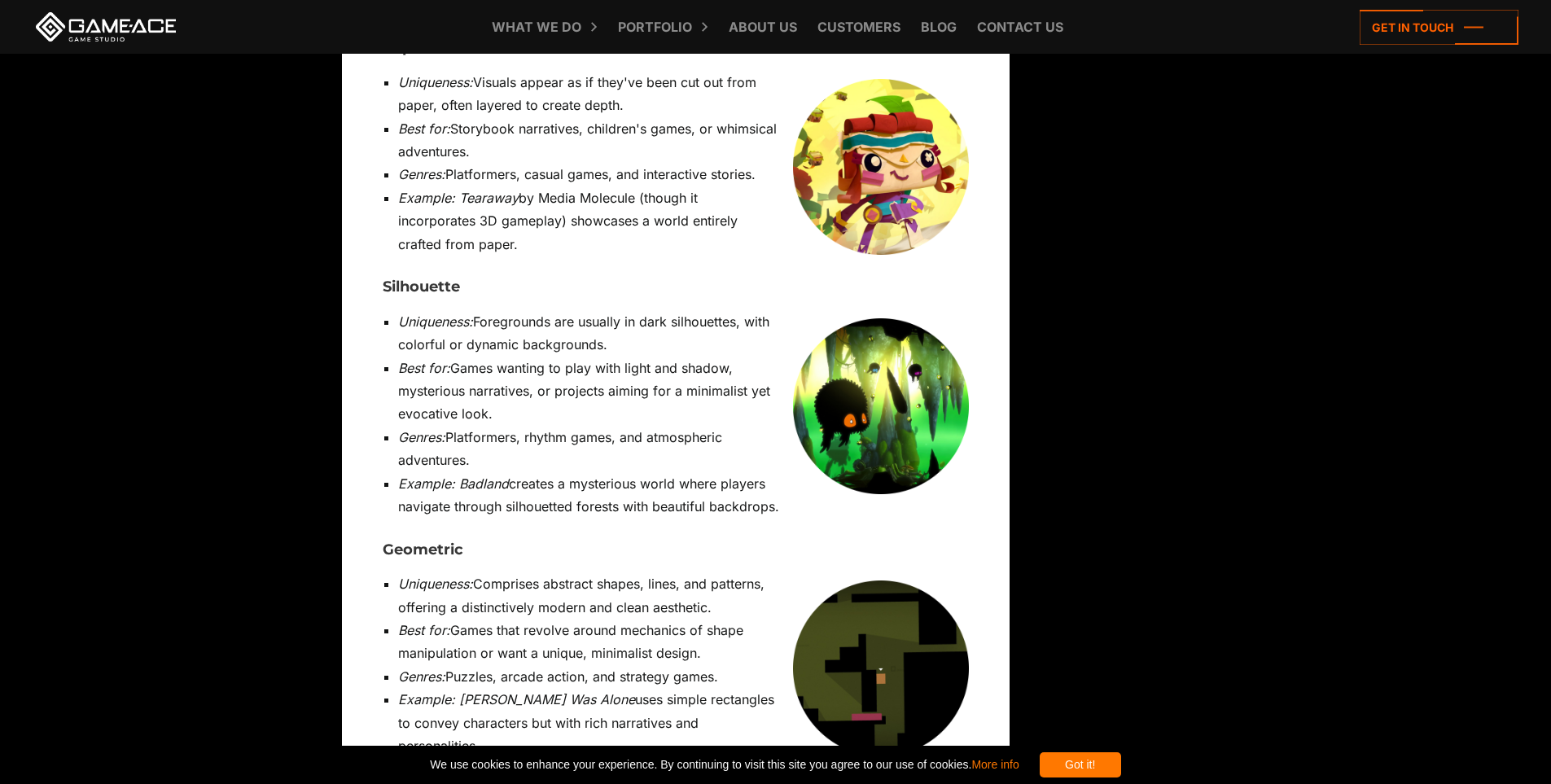
scroll to position [7323, 0]
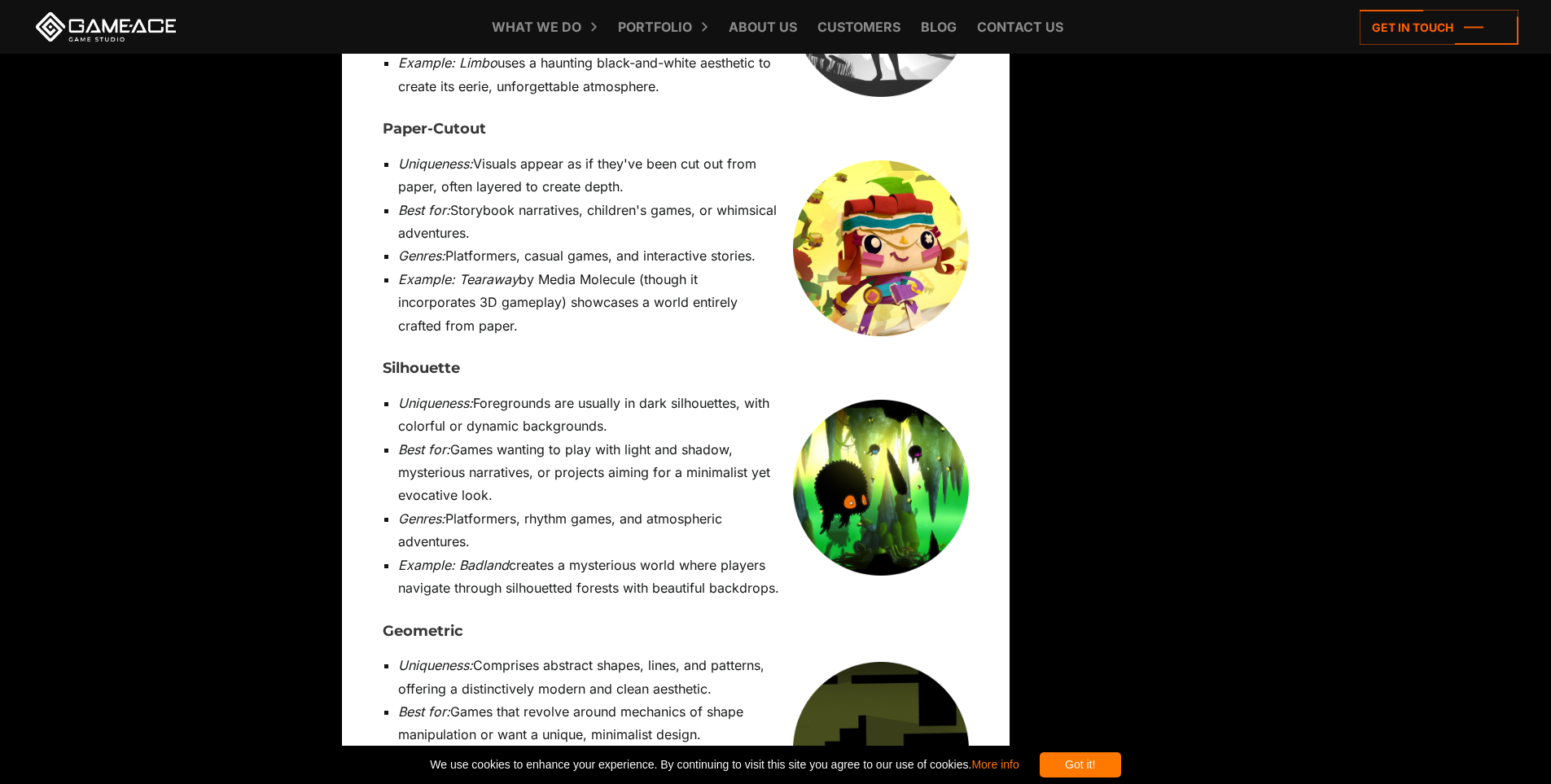
click at [903, 399] on img at bounding box center [881, 487] width 176 height 176
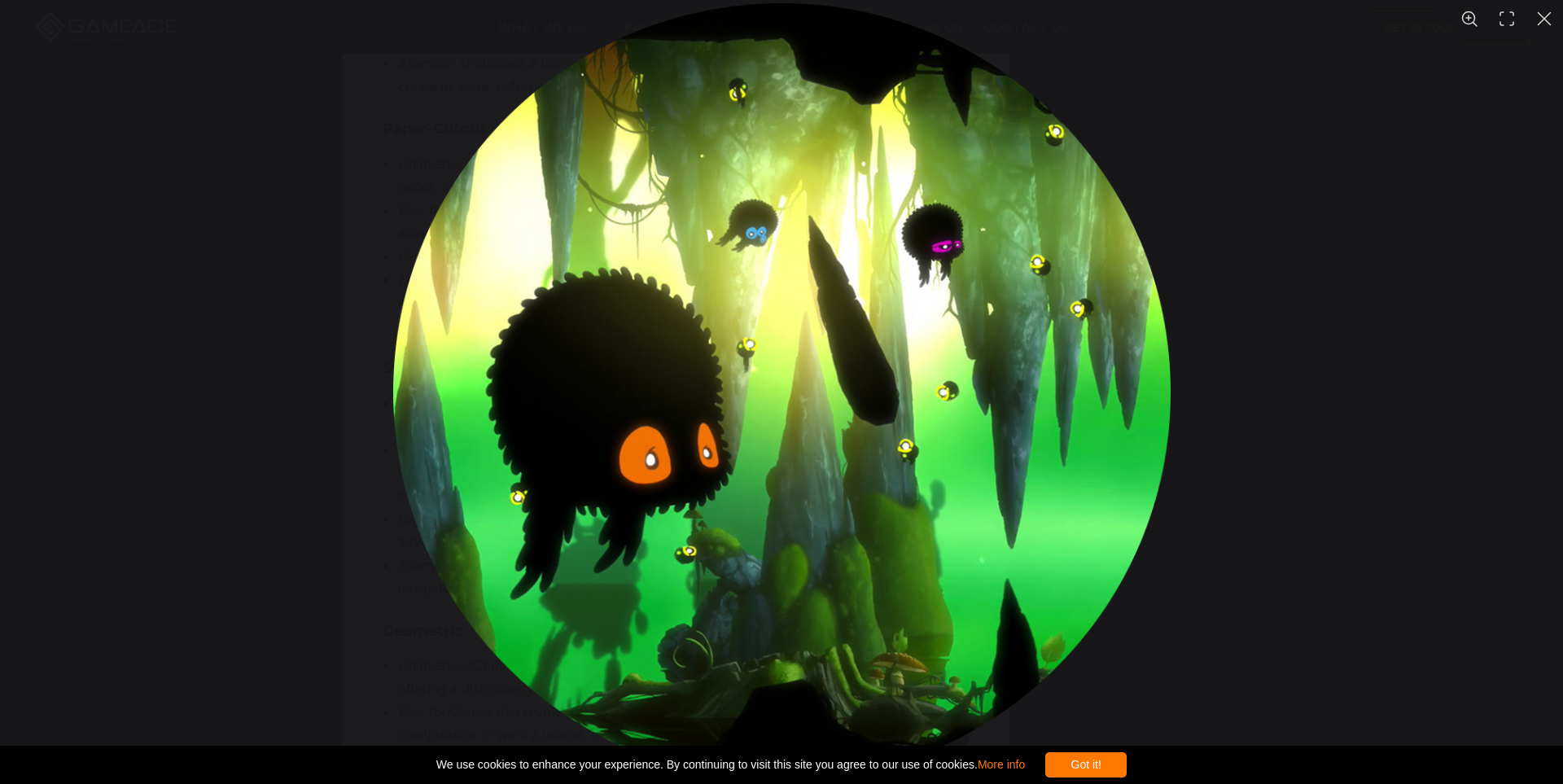
click at [1311, 313] on div "You can close this modal content with the ESC key" at bounding box center [781, 392] width 1563 height 784
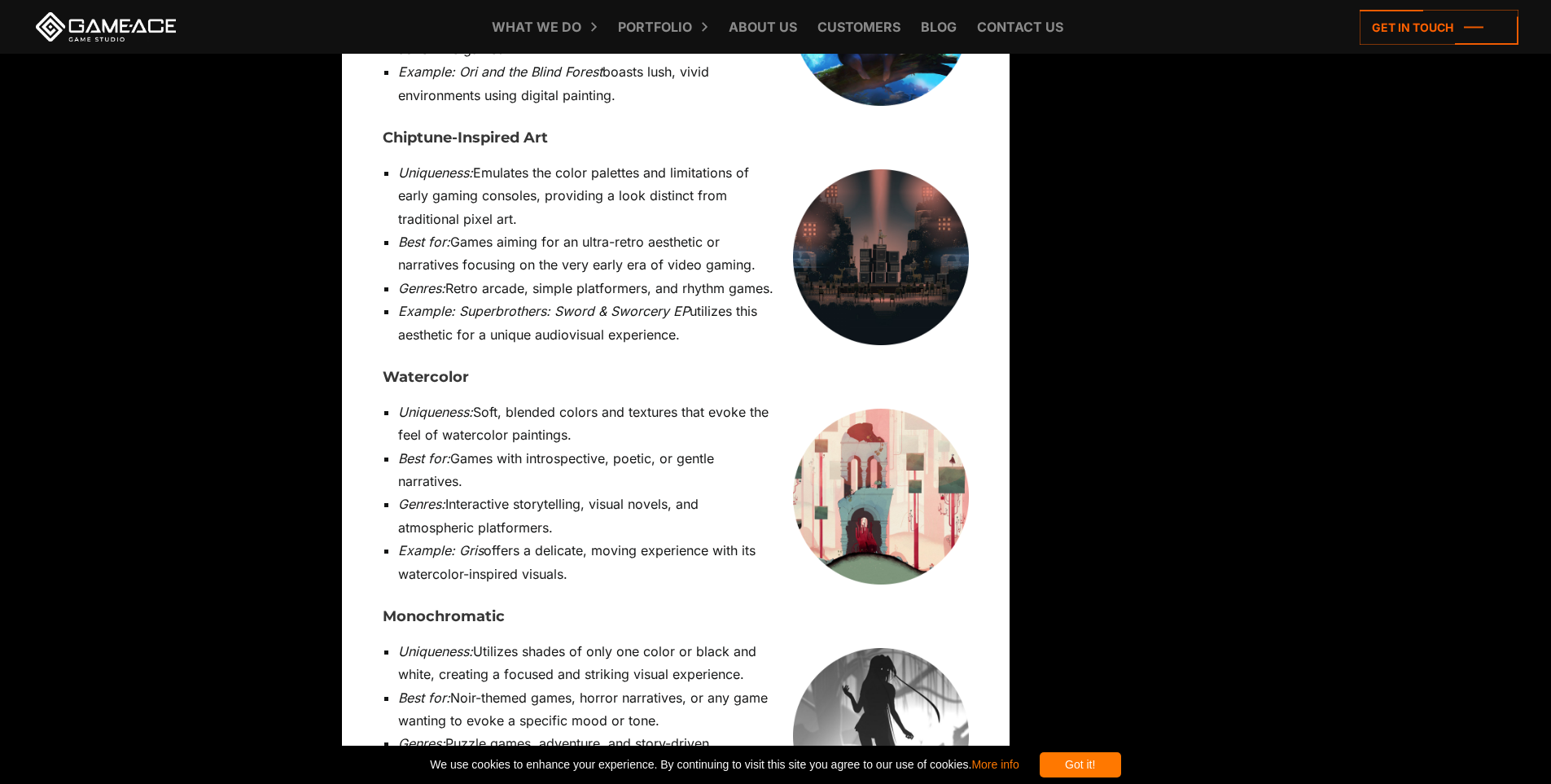
scroll to position [6591, 0]
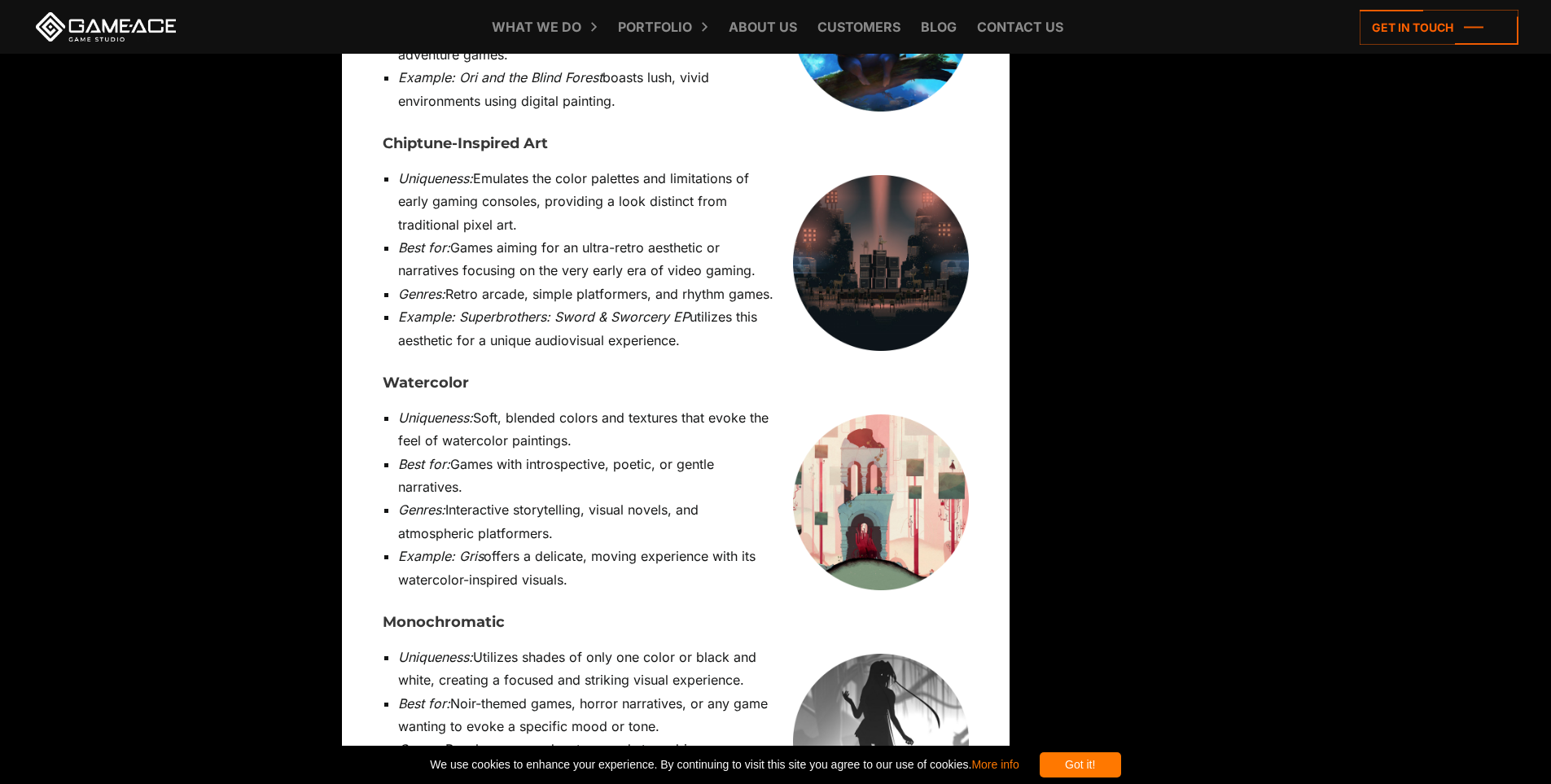
click at [901, 414] on img at bounding box center [881, 502] width 176 height 176
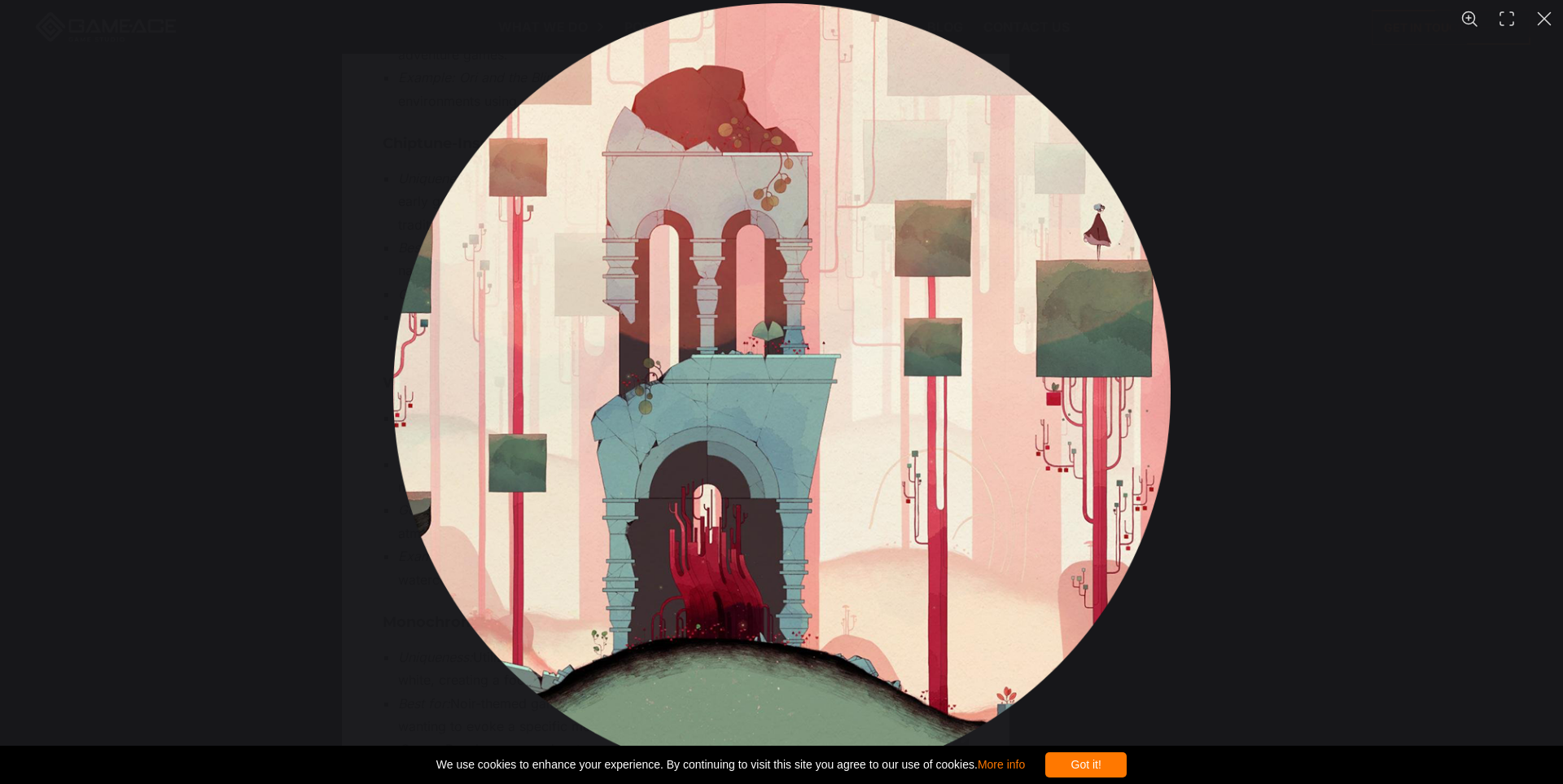
click at [1328, 511] on div "You can close this modal content with the ESC key" at bounding box center [781, 392] width 1563 height 784
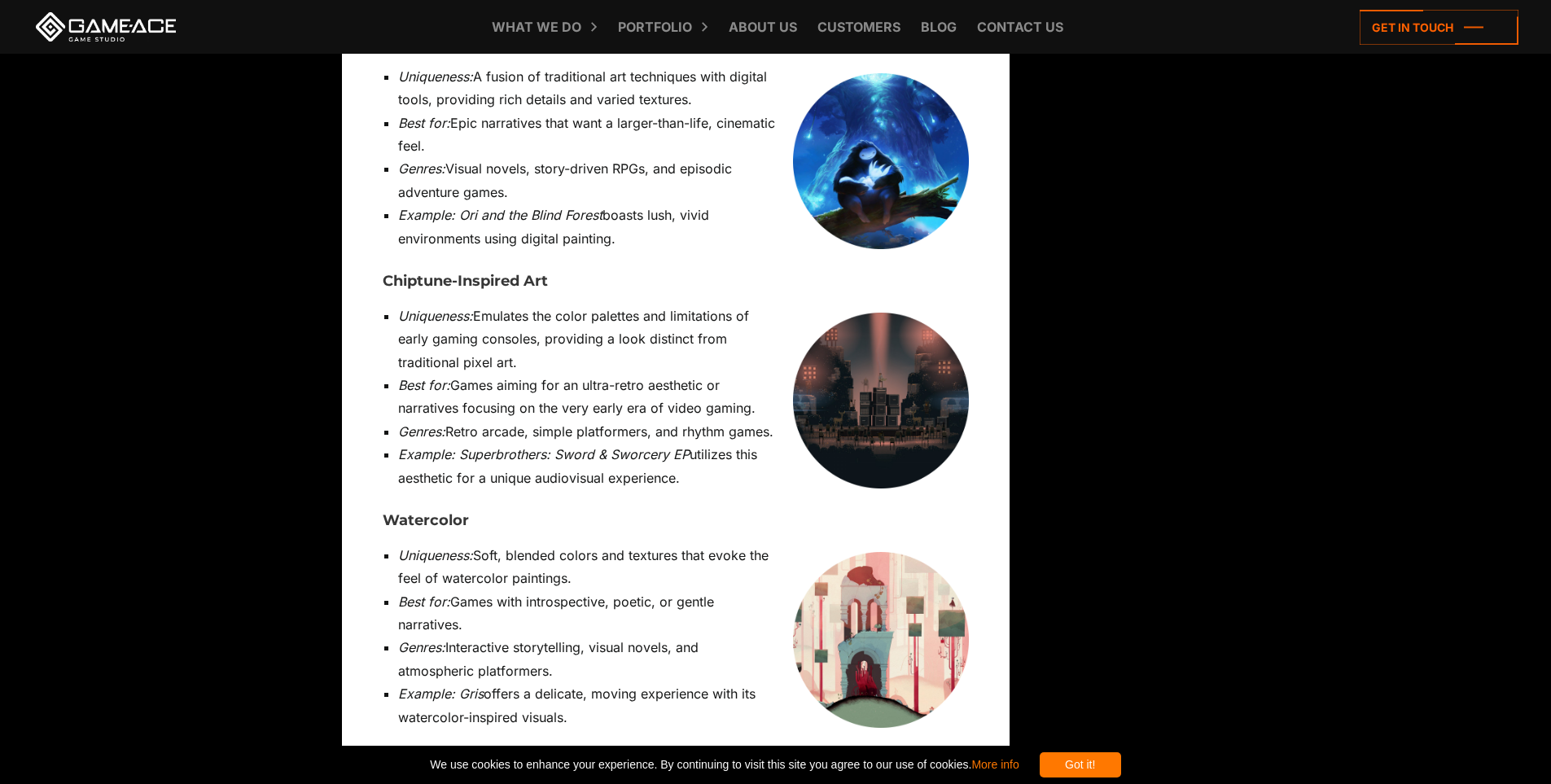
scroll to position [6428, 0]
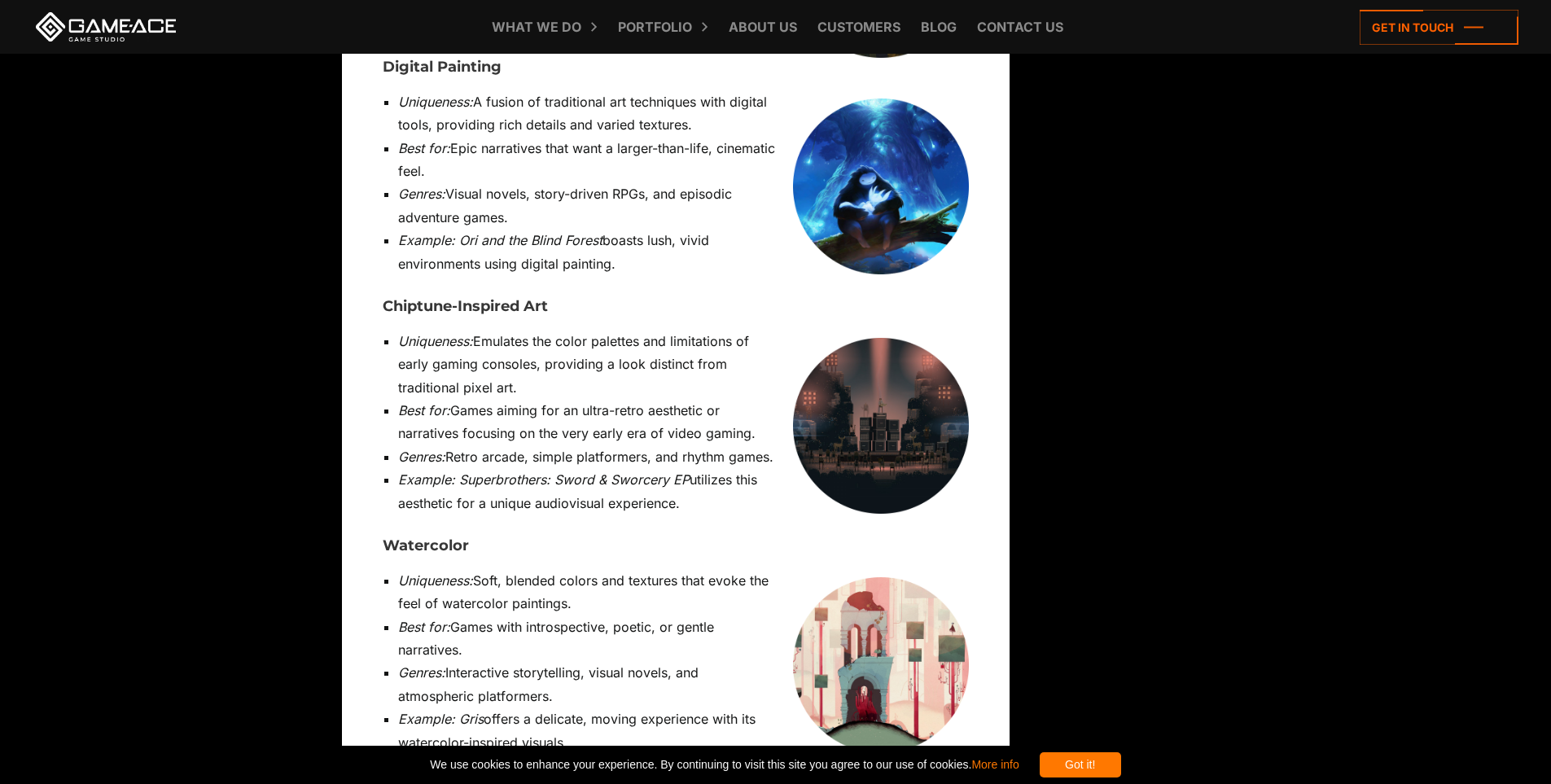
click at [911, 338] on img at bounding box center [881, 426] width 176 height 176
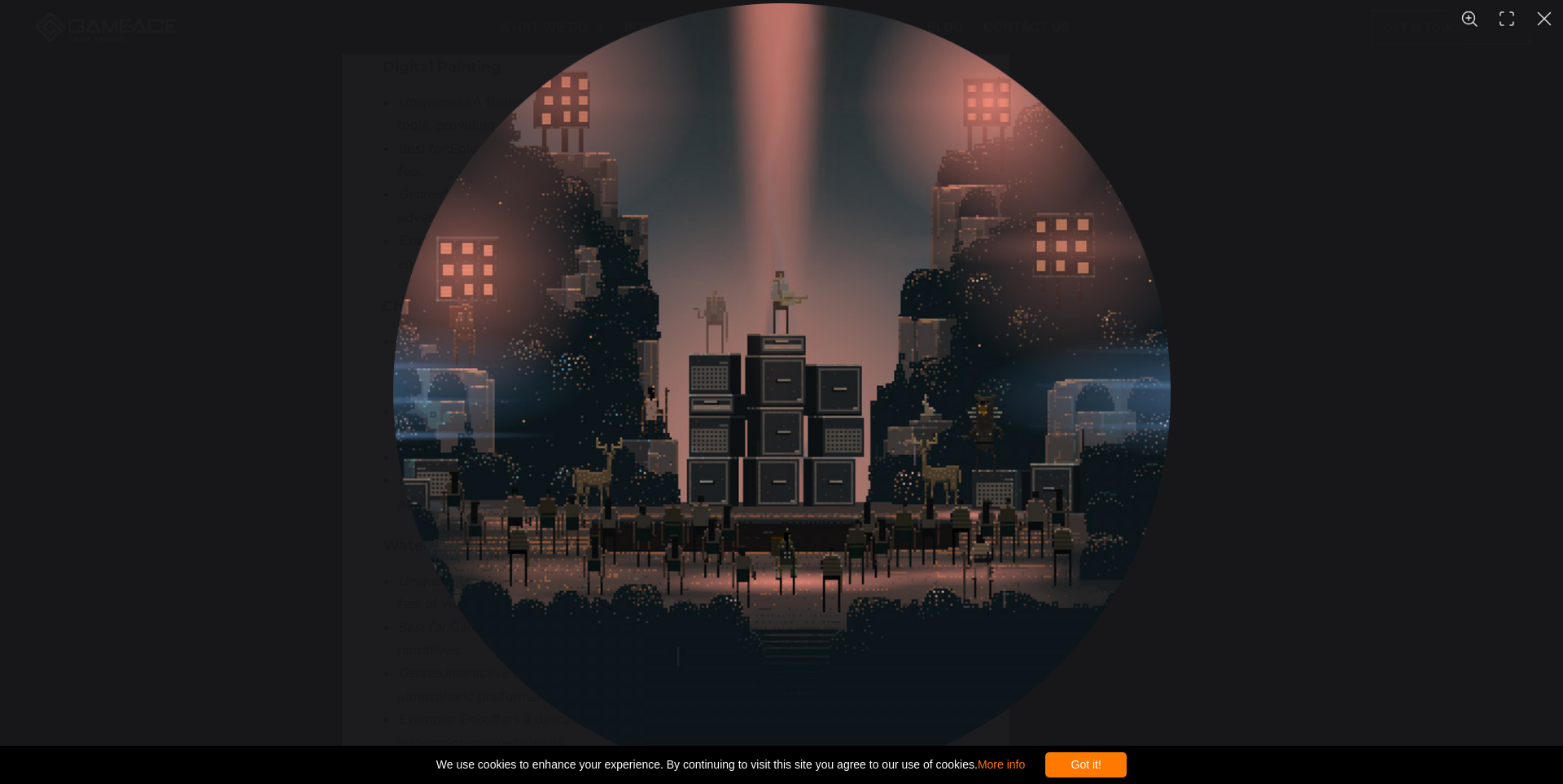
click at [1356, 341] on div "You can close this modal content with the ESC key" at bounding box center [781, 392] width 1563 height 784
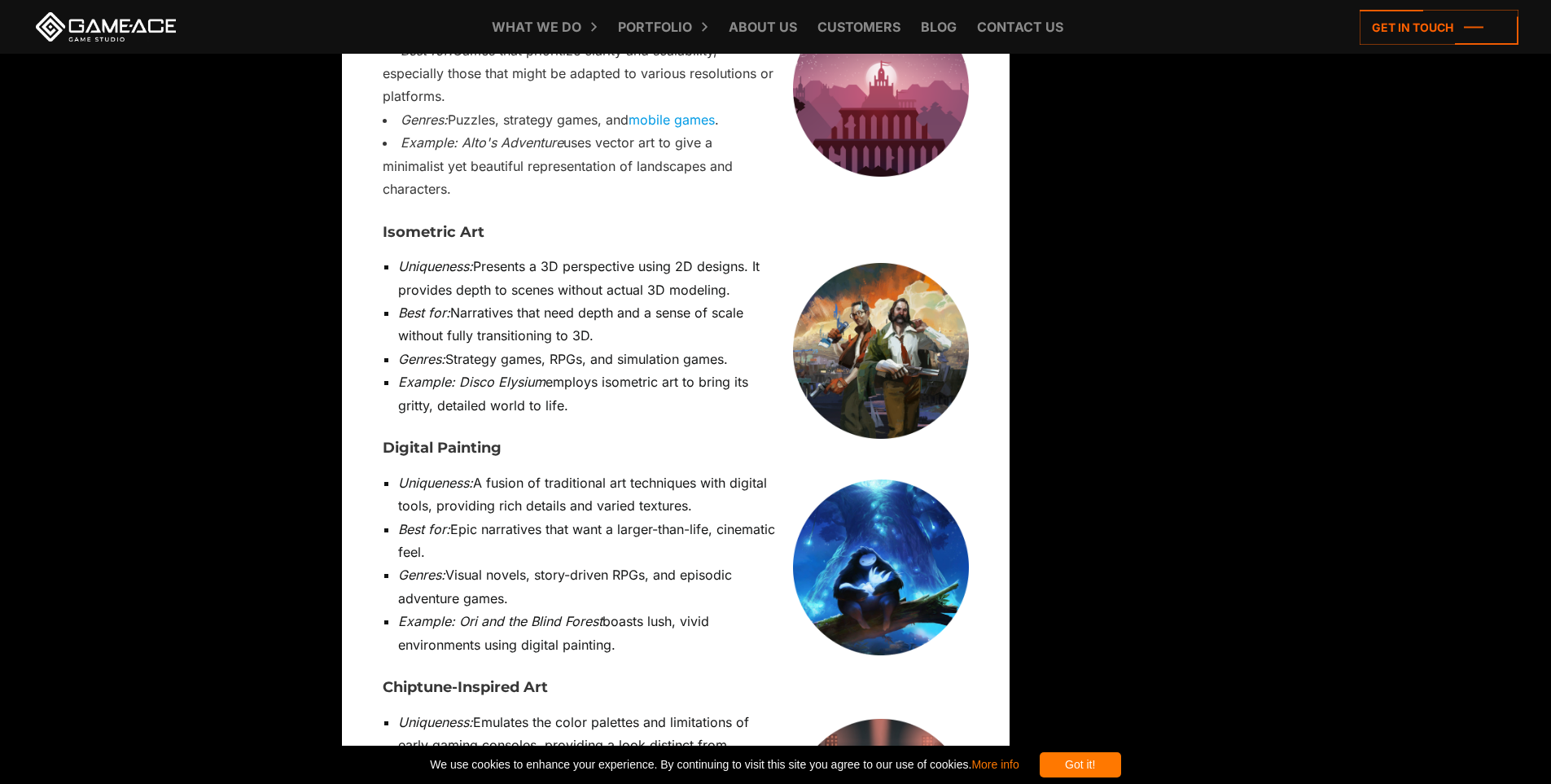
scroll to position [6021, 0]
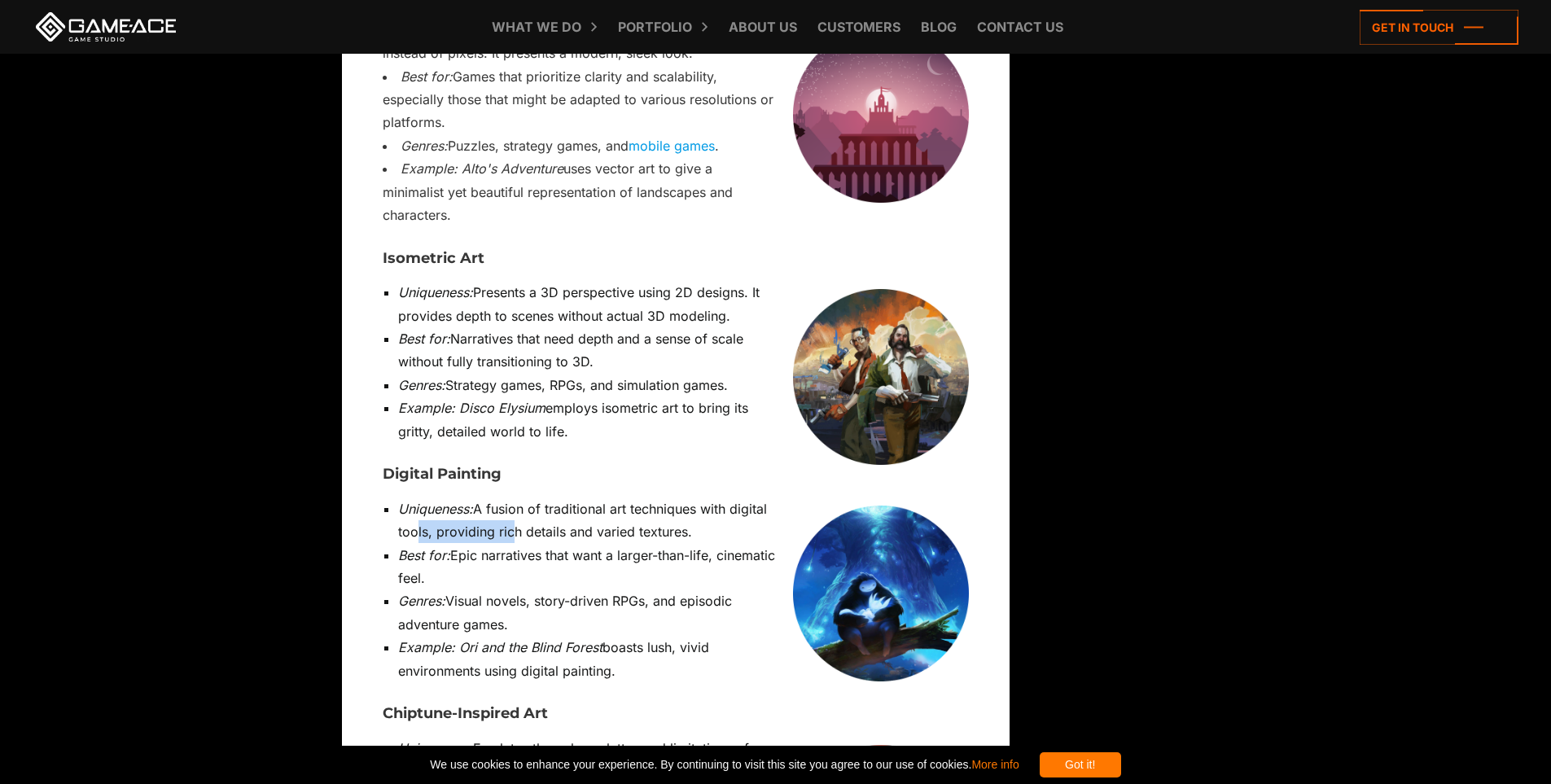
drag, startPoint x: 420, startPoint y: 329, endPoint x: 505, endPoint y: 329, distance: 85.0
click at [505, 498] on li "Uniqueness: A fusion of traditional art techniques with digital tools, providin…" at bounding box center [683, 521] width 571 height 46
click at [573, 498] on li "Uniqueness: A fusion of traditional art techniques with digital tools, providin…" at bounding box center [683, 521] width 571 height 46
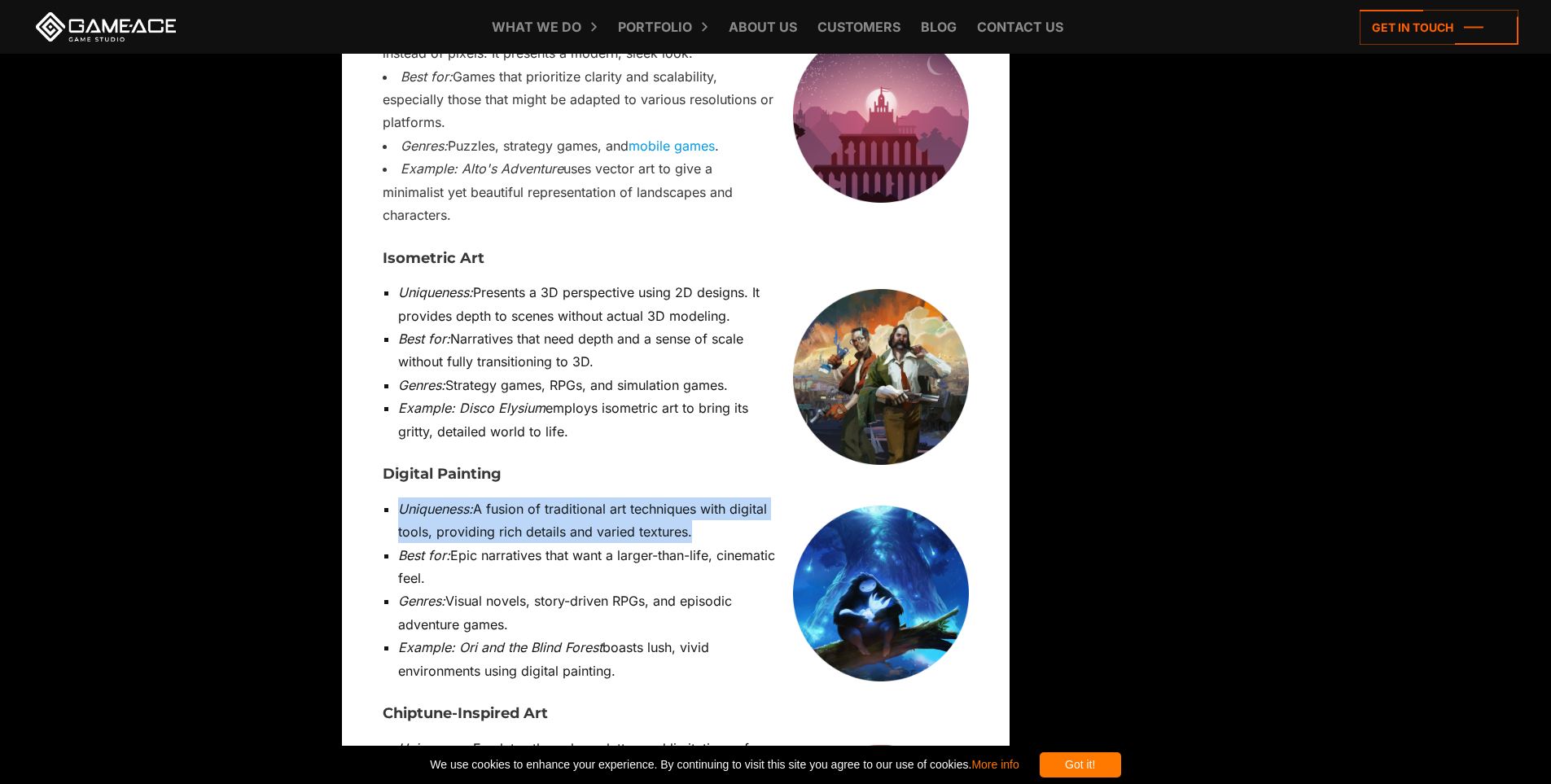
click at [680, 498] on li "Uniqueness: A fusion of traditional art techniques with digital tools, providin…" at bounding box center [683, 521] width 571 height 46
click at [669, 333] on div at bounding box center [669, 333] width 0 height 0
click at [611, 498] on li "Uniqueness: A fusion of traditional art techniques with digital tools, providin…" at bounding box center [683, 521] width 571 height 46
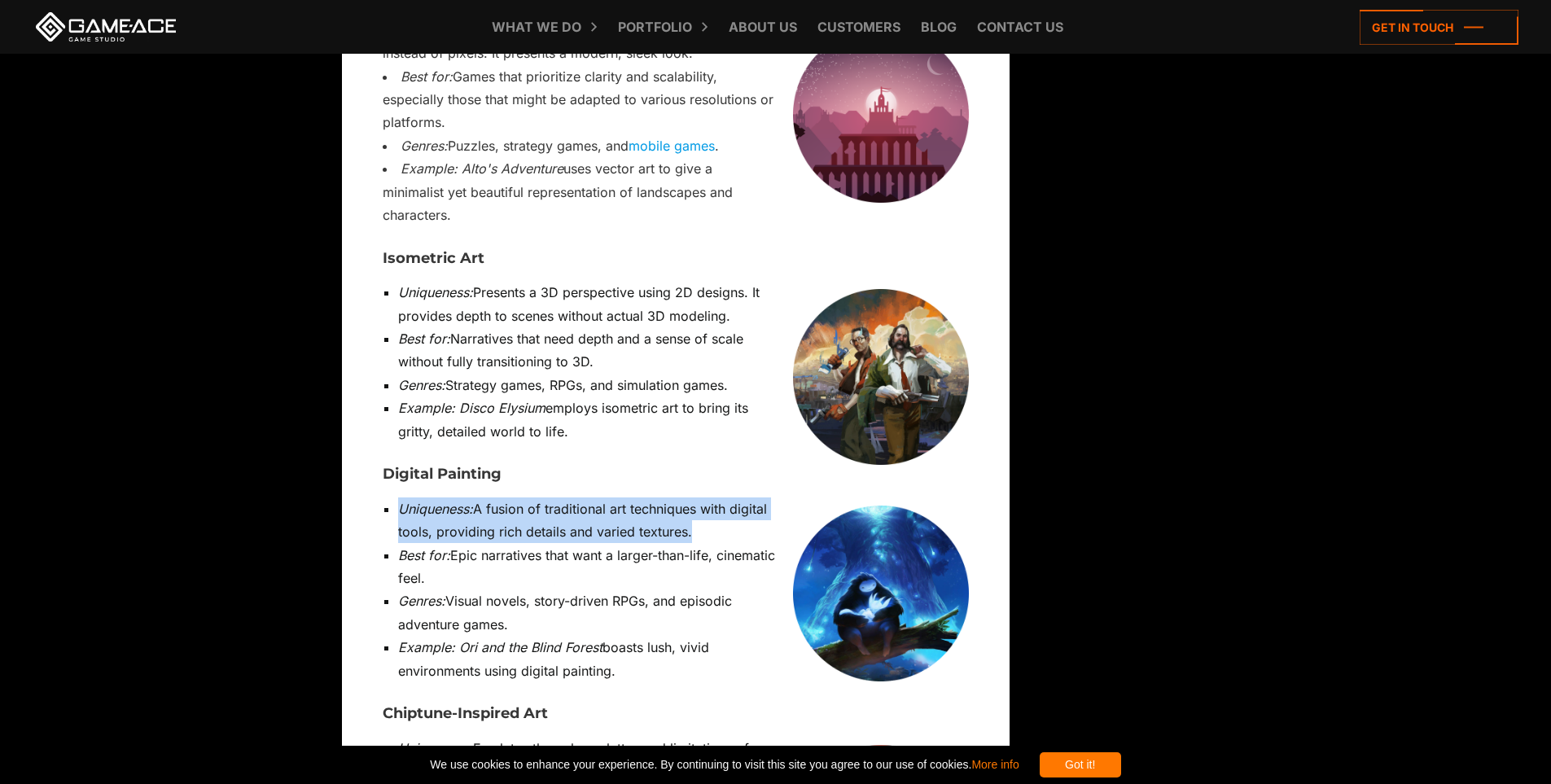
click at [611, 498] on li "Uniqueness: A fusion of traditional art techniques with digital tools, providin…" at bounding box center [683, 521] width 571 height 46
click at [524, 544] on li "Best for: Epic narratives that want a larger-than-life, cinematic feel." at bounding box center [683, 567] width 571 height 46
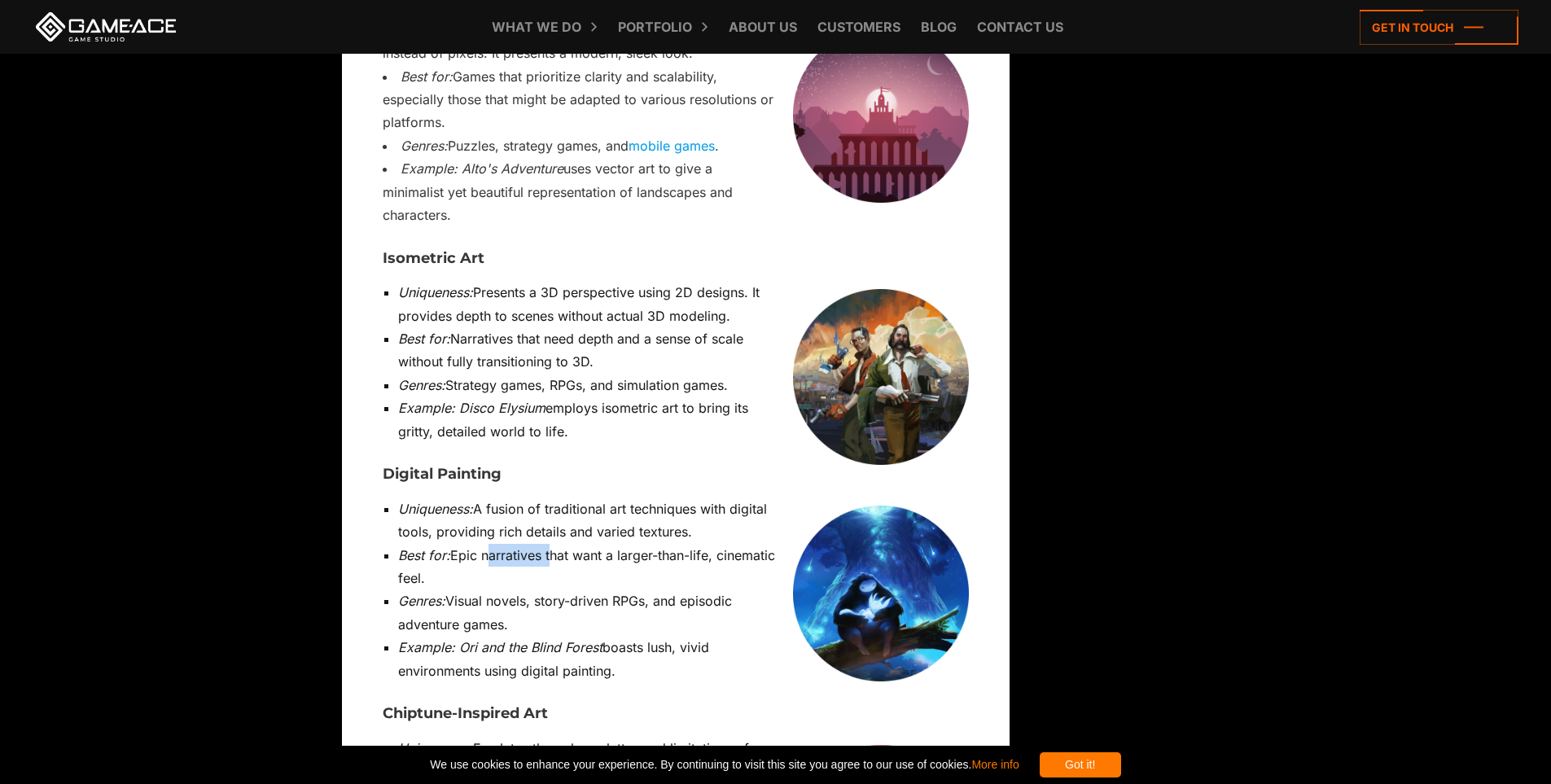
click at [524, 544] on li "Best for: Epic narratives that want a larger-than-life, cinematic feel." at bounding box center [683, 567] width 571 height 46
drag, startPoint x: 453, startPoint y: 393, endPoint x: 737, endPoint y: 413, distance: 284.7
click at [737, 589] on li "Genres: Visual novels, story-driven RPGs, and episodic adventure games." at bounding box center [683, 612] width 571 height 46
drag, startPoint x: 384, startPoint y: 266, endPoint x: 506, endPoint y: 261, distance: 122.1
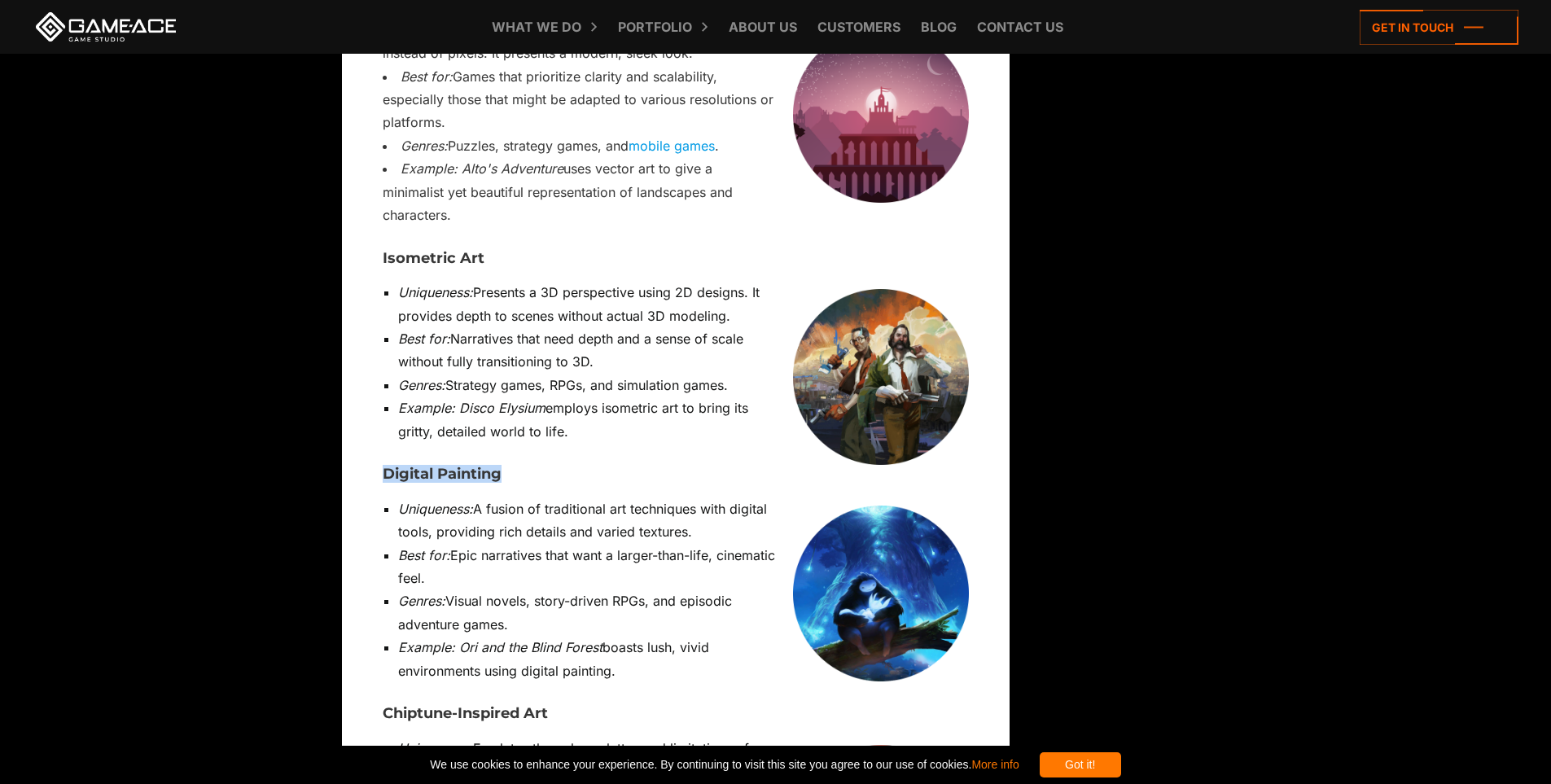
click at [506, 466] on h3 "Digital Painting" at bounding box center [675, 474] width 586 height 16
copy h3 "Digital Painting"
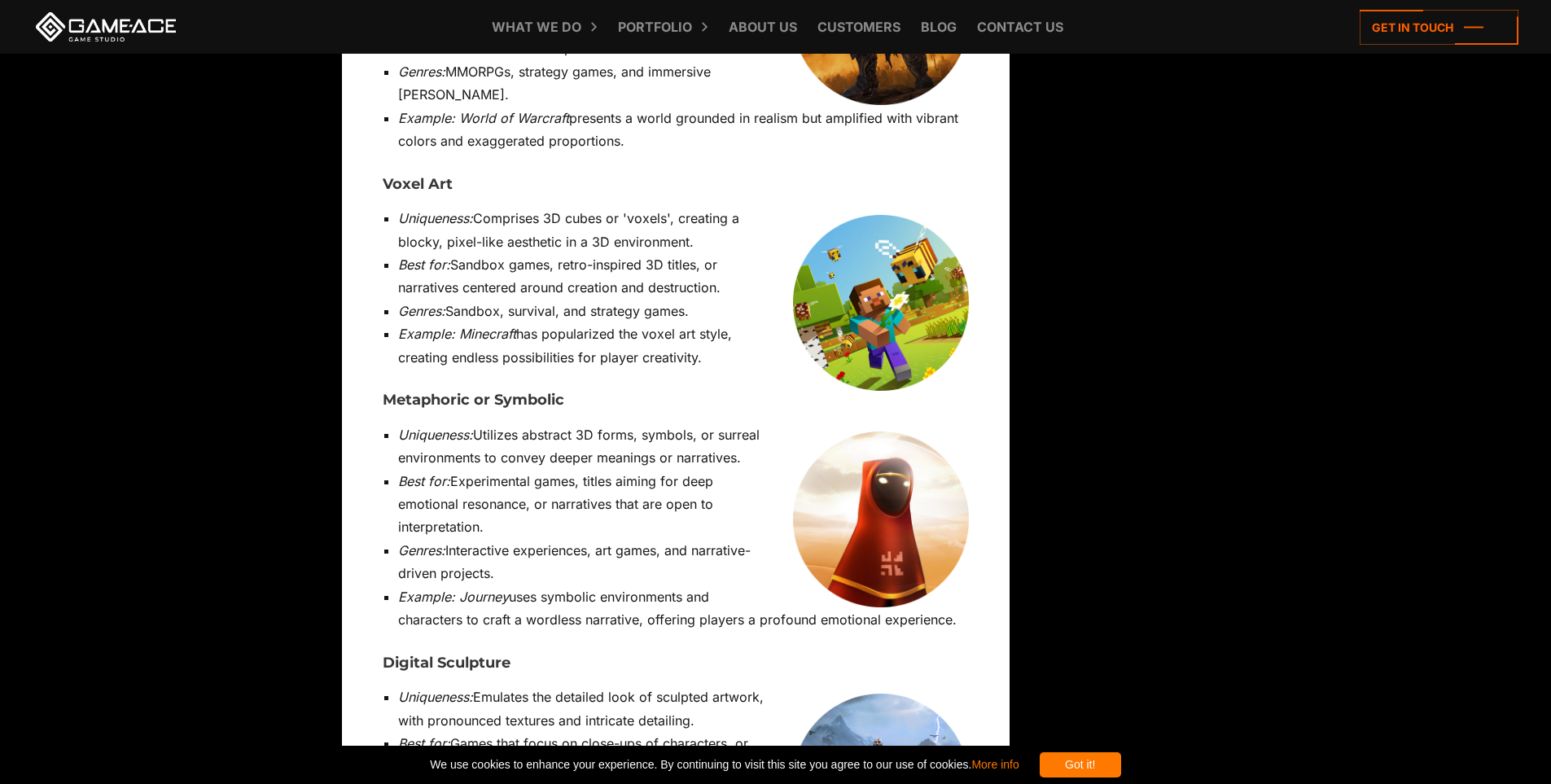
scroll to position [10415, 0]
click at [418, 392] on h3 "Metaphoric or Symbolic" at bounding box center [675, 399] width 586 height 16
click at [558, 392] on h3 "Metaphoric or Symbolic" at bounding box center [675, 399] width 586 height 16
click at [540, 392] on h3 "Metaphoric or Symbolic" at bounding box center [675, 399] width 586 height 16
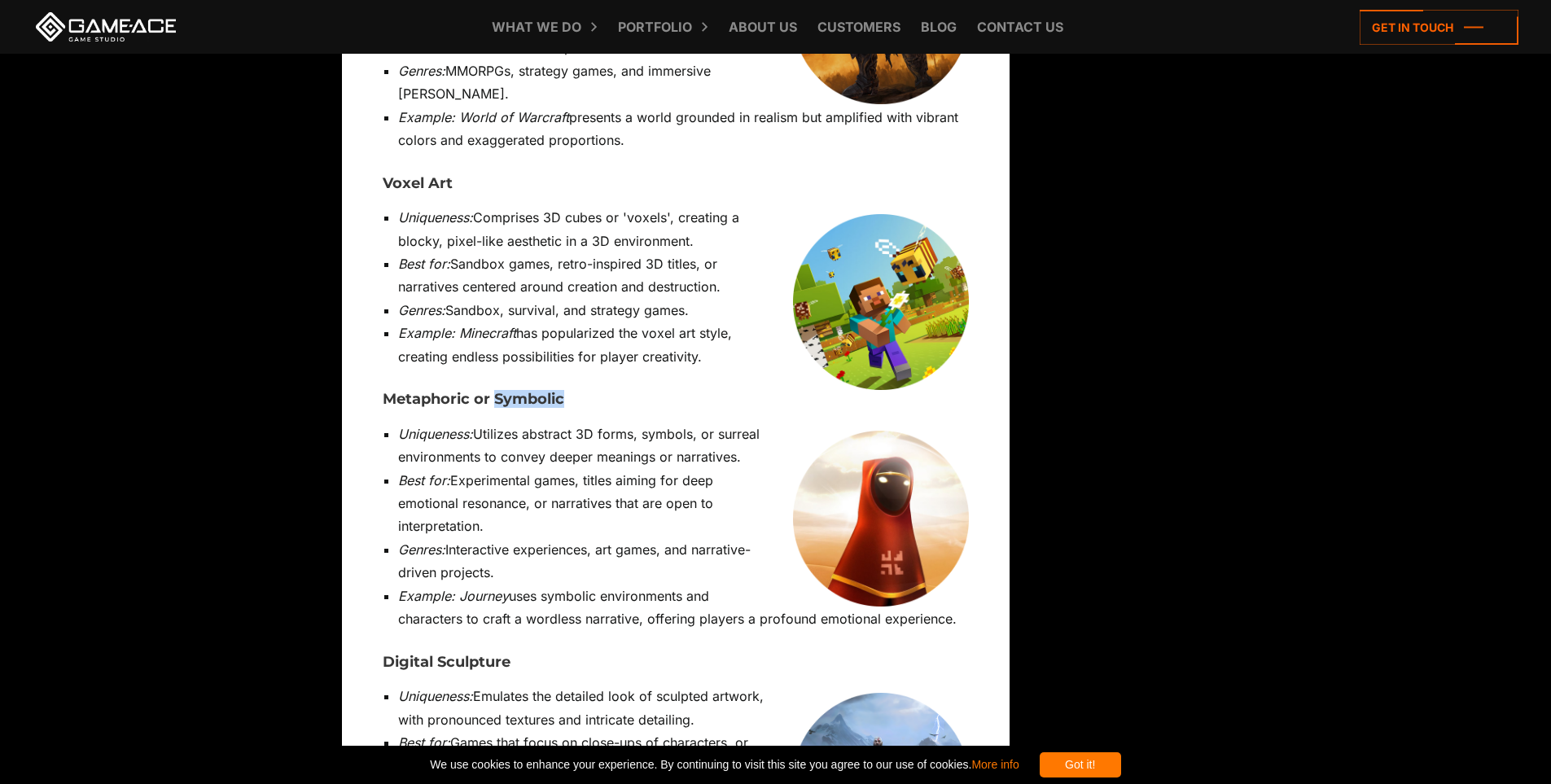
click at [540, 392] on h3 "Metaphoric or Symbolic" at bounding box center [675, 399] width 586 height 16
copy h3 "Symbolic"
